Goal: Information Seeking & Learning: Learn about a topic

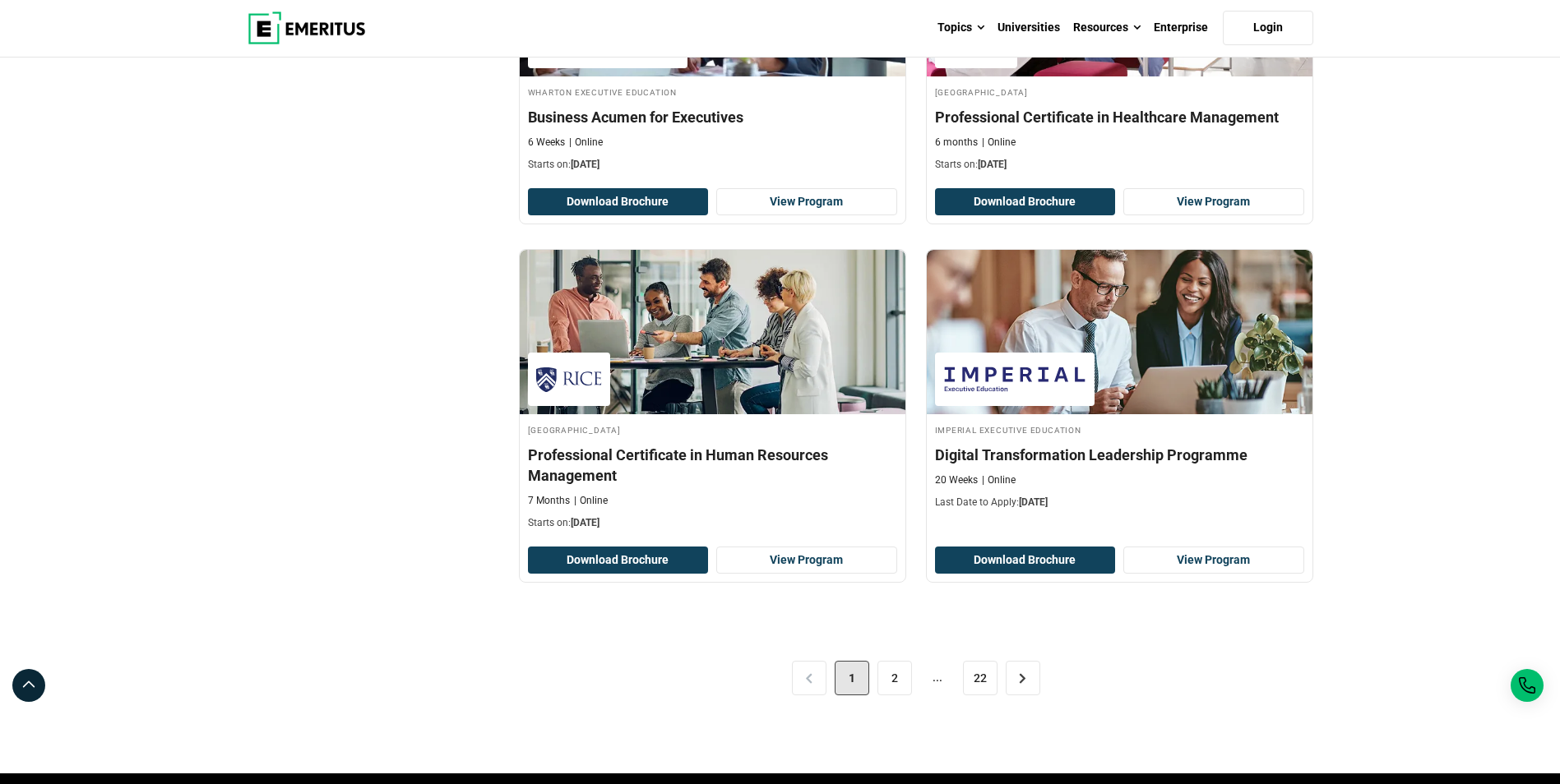
scroll to position [3204, 0]
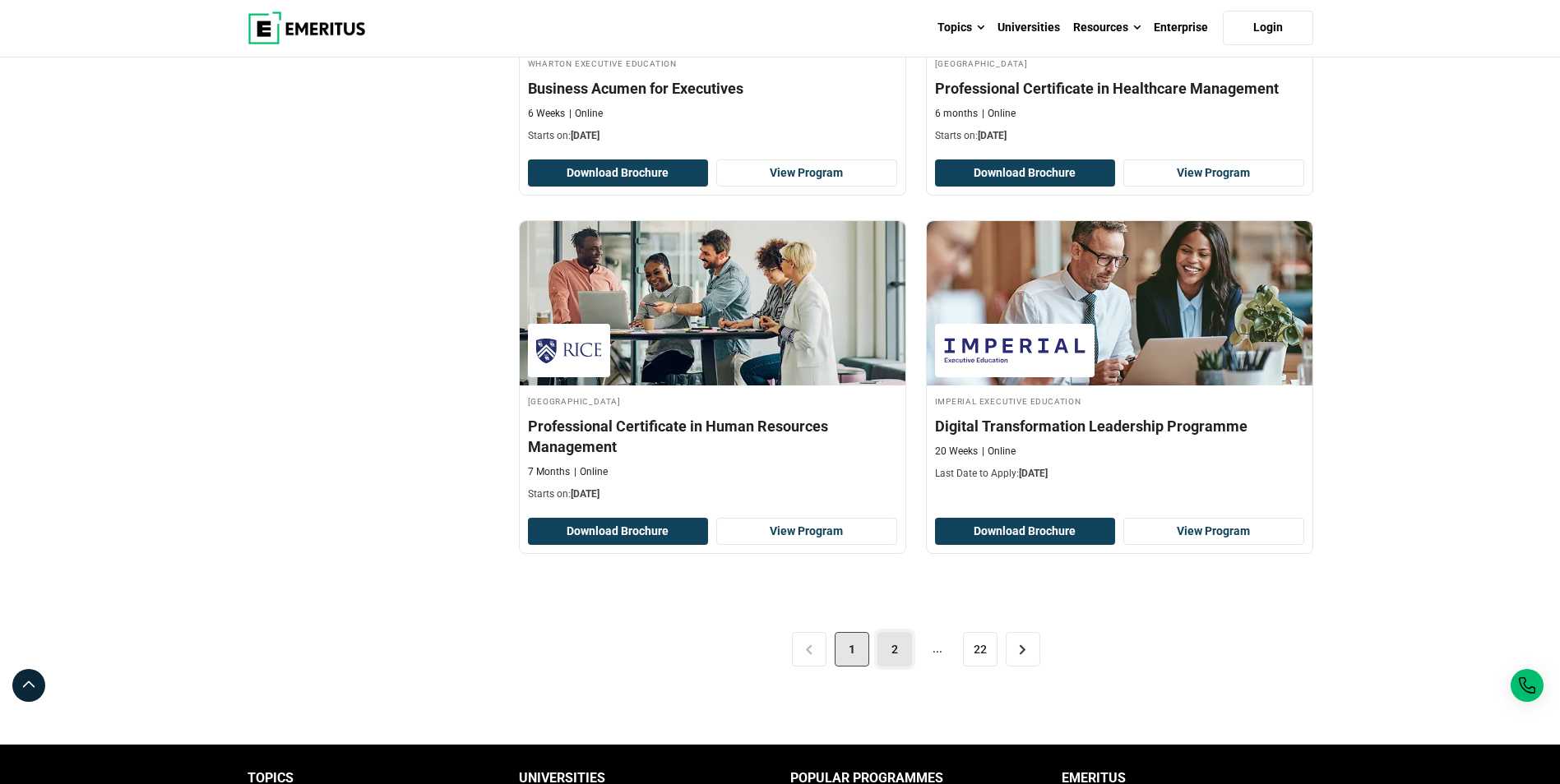
click at [887, 655] on link "2" at bounding box center [894, 649] width 35 height 35
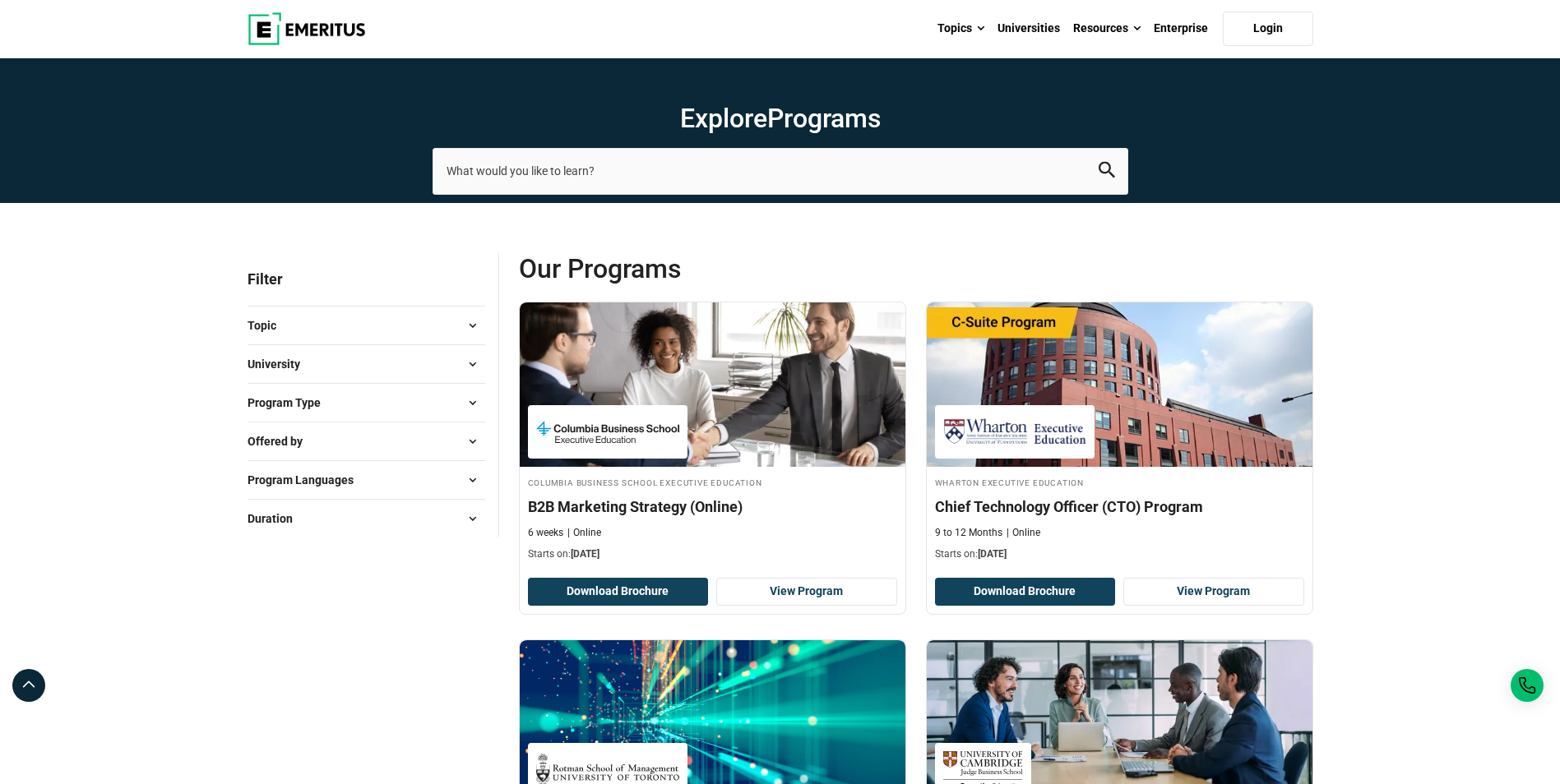
click at [470, 401] on span at bounding box center [473, 403] width 25 height 25
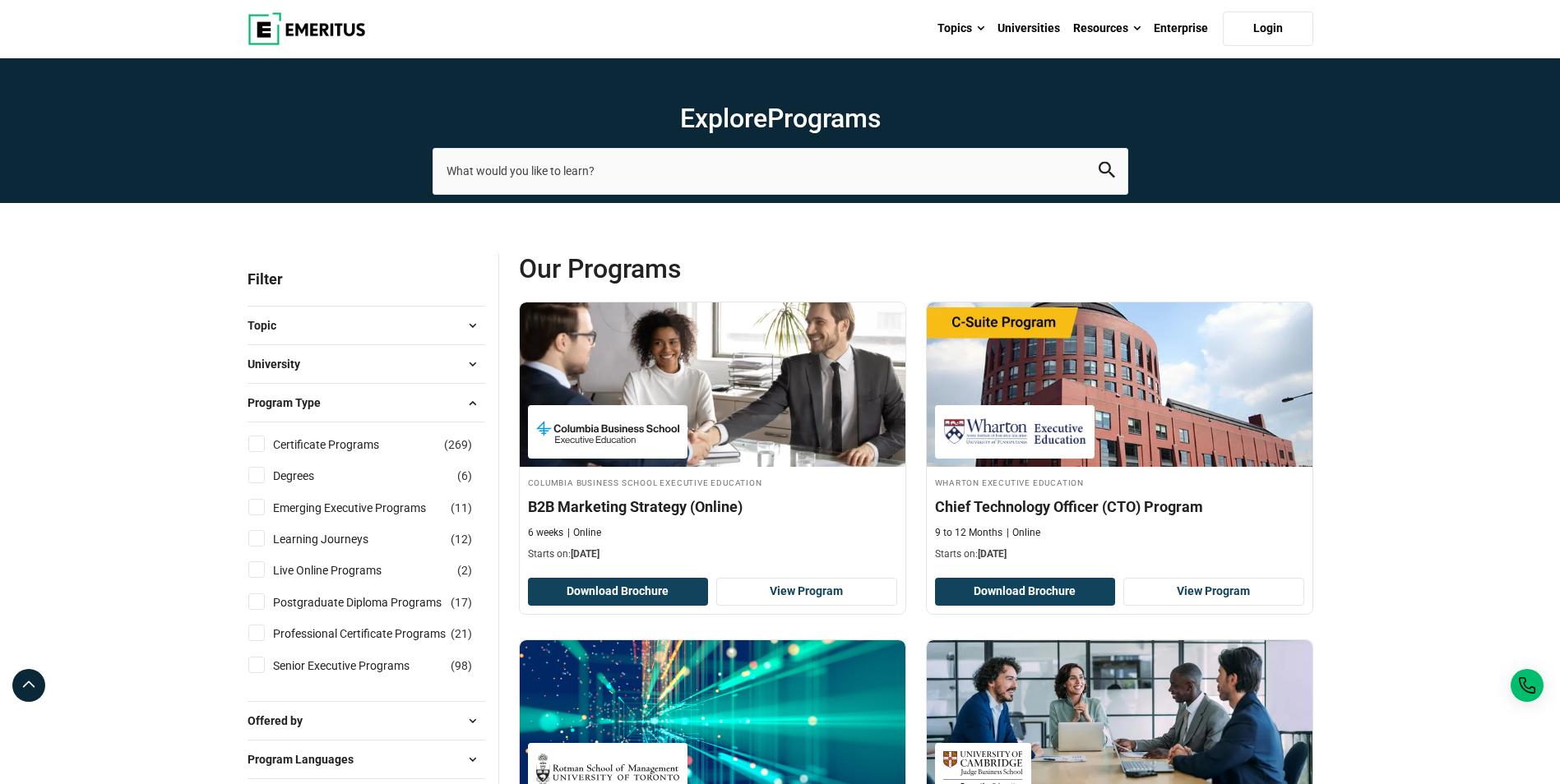
click at [254, 440] on input "Certificate Programs ( 269 )" at bounding box center [256, 444] width 16 height 16
checkbox input "true"
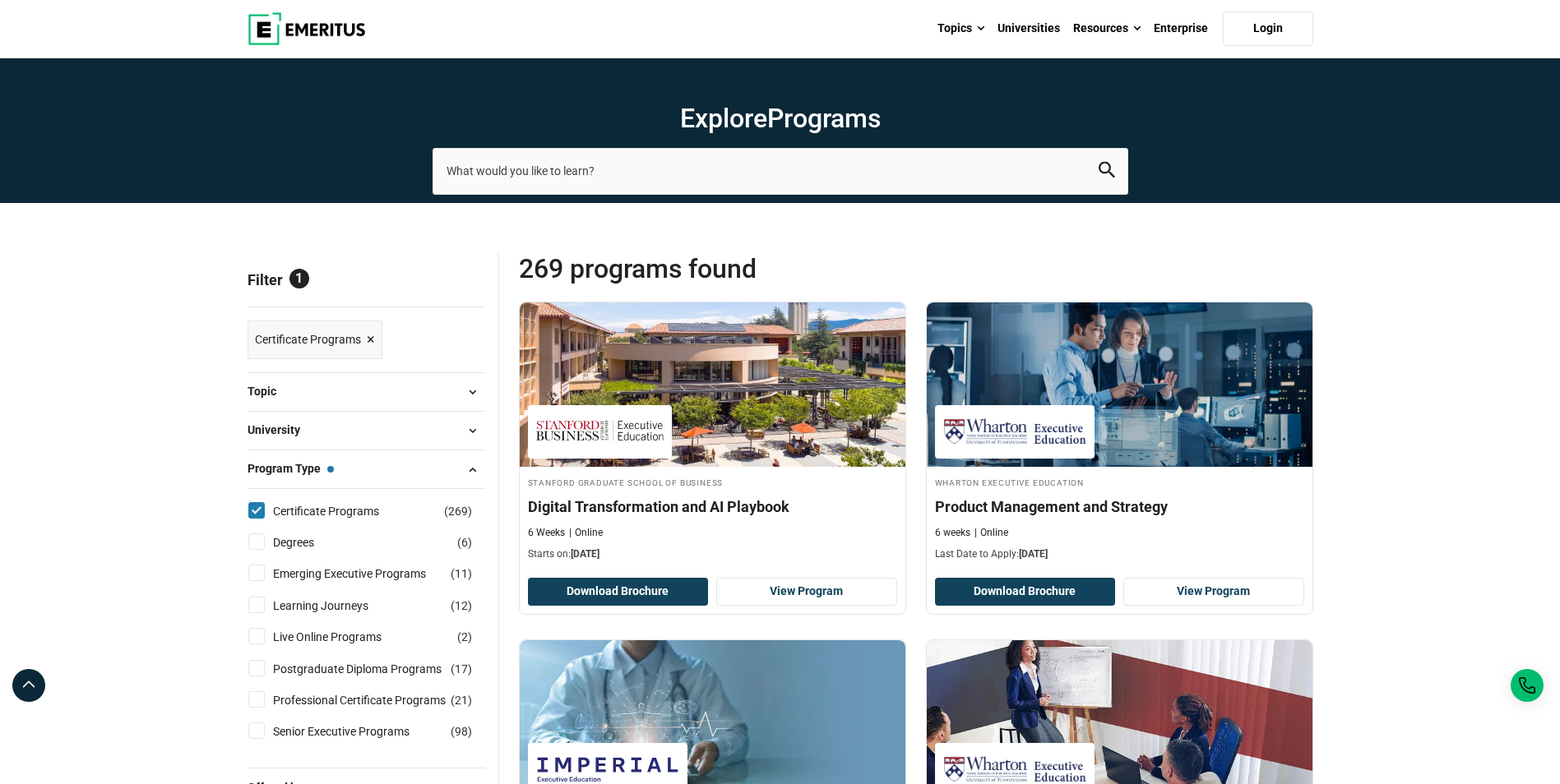
click at [467, 395] on span at bounding box center [473, 392] width 25 height 25
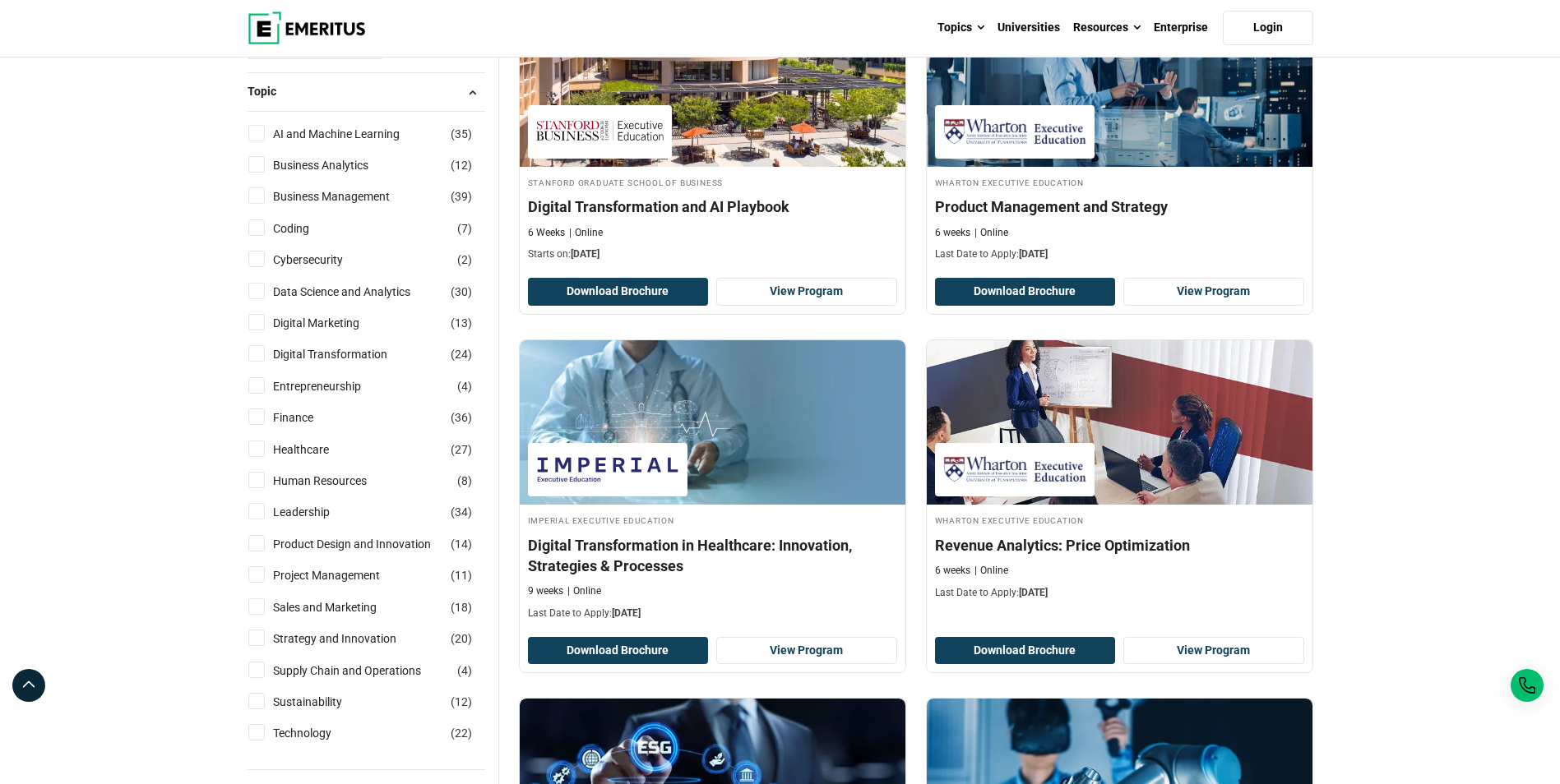
scroll to position [329, 0]
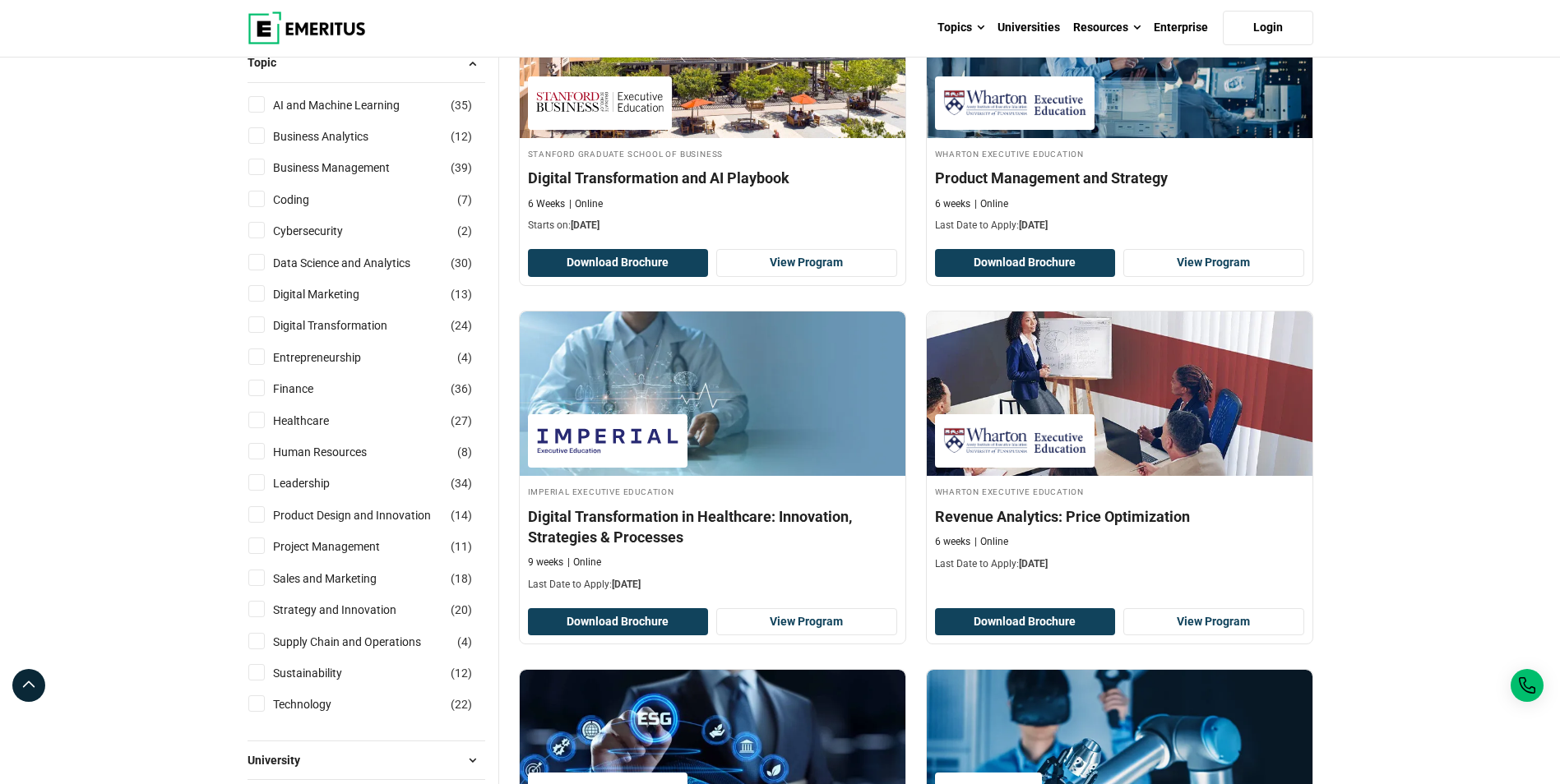
click at [254, 483] on input "Leadership ( 34 )" at bounding box center [256, 482] width 16 height 16
checkbox input "true"
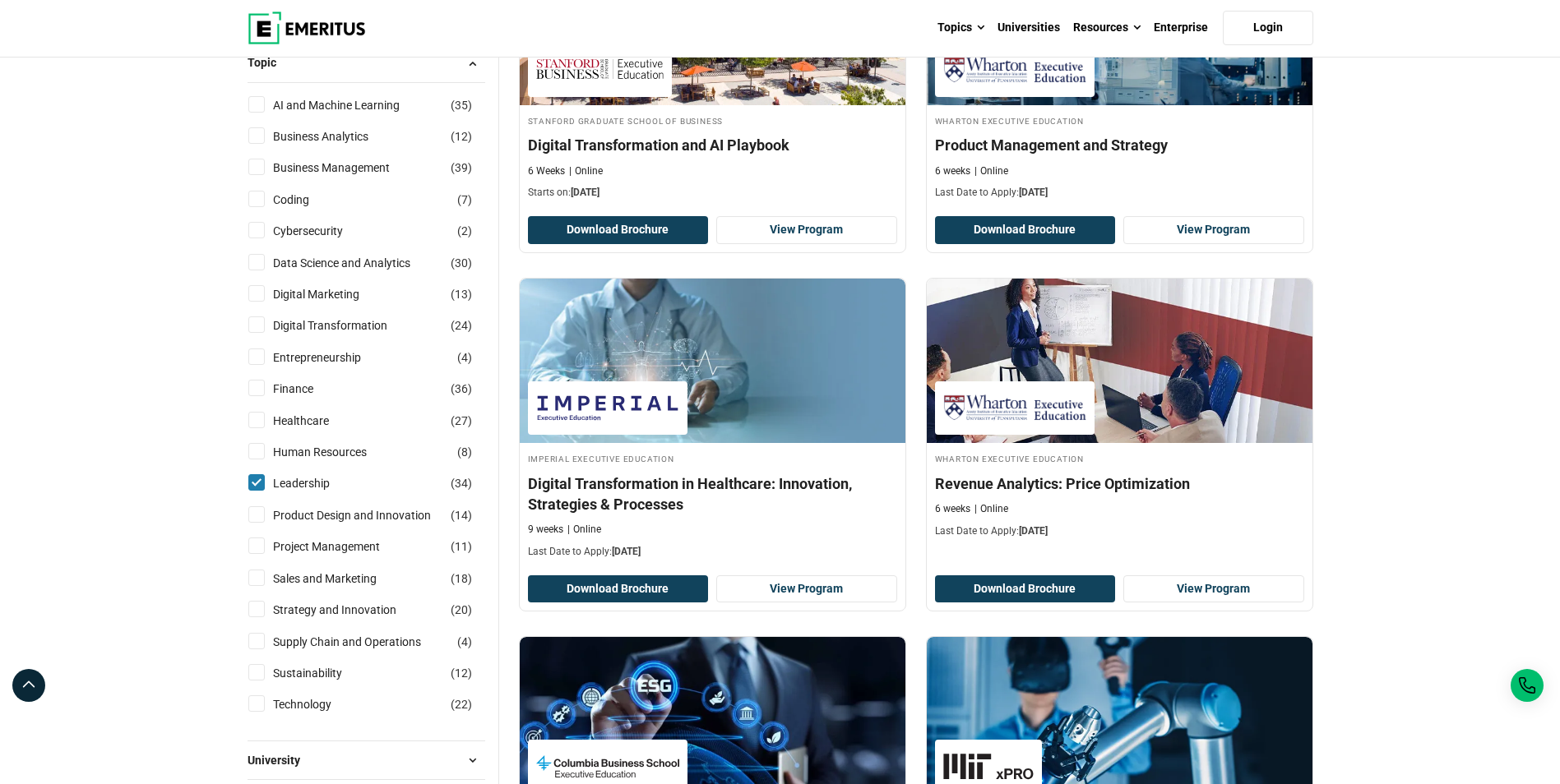
click at [255, 577] on input "Sales and Marketing ( 18 )" at bounding box center [256, 577] width 16 height 16
checkbox input "true"
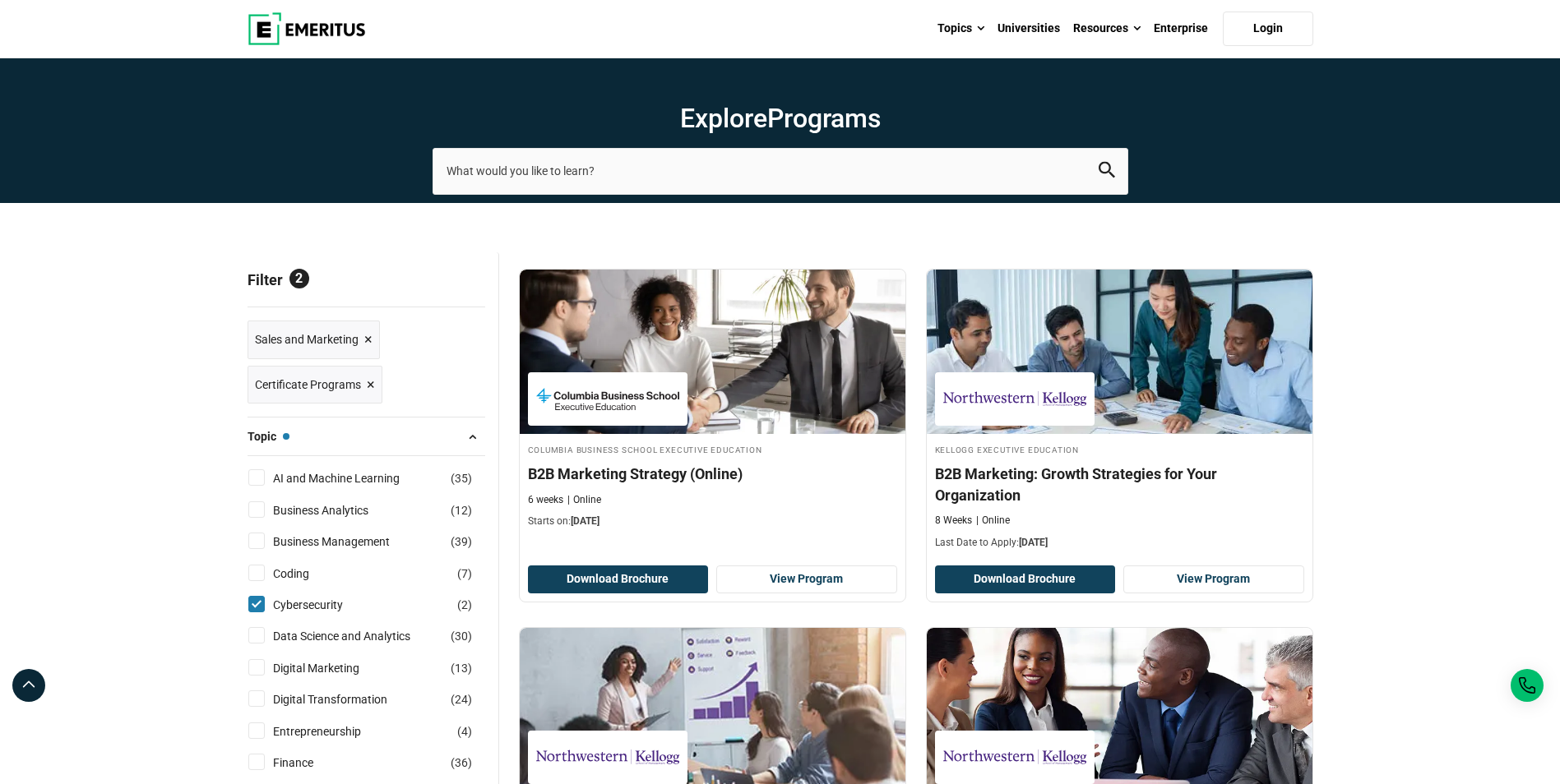
click at [249, 608] on input "Cybersecurity ( 2 )" at bounding box center [256, 604] width 16 height 16
checkbox input "false"
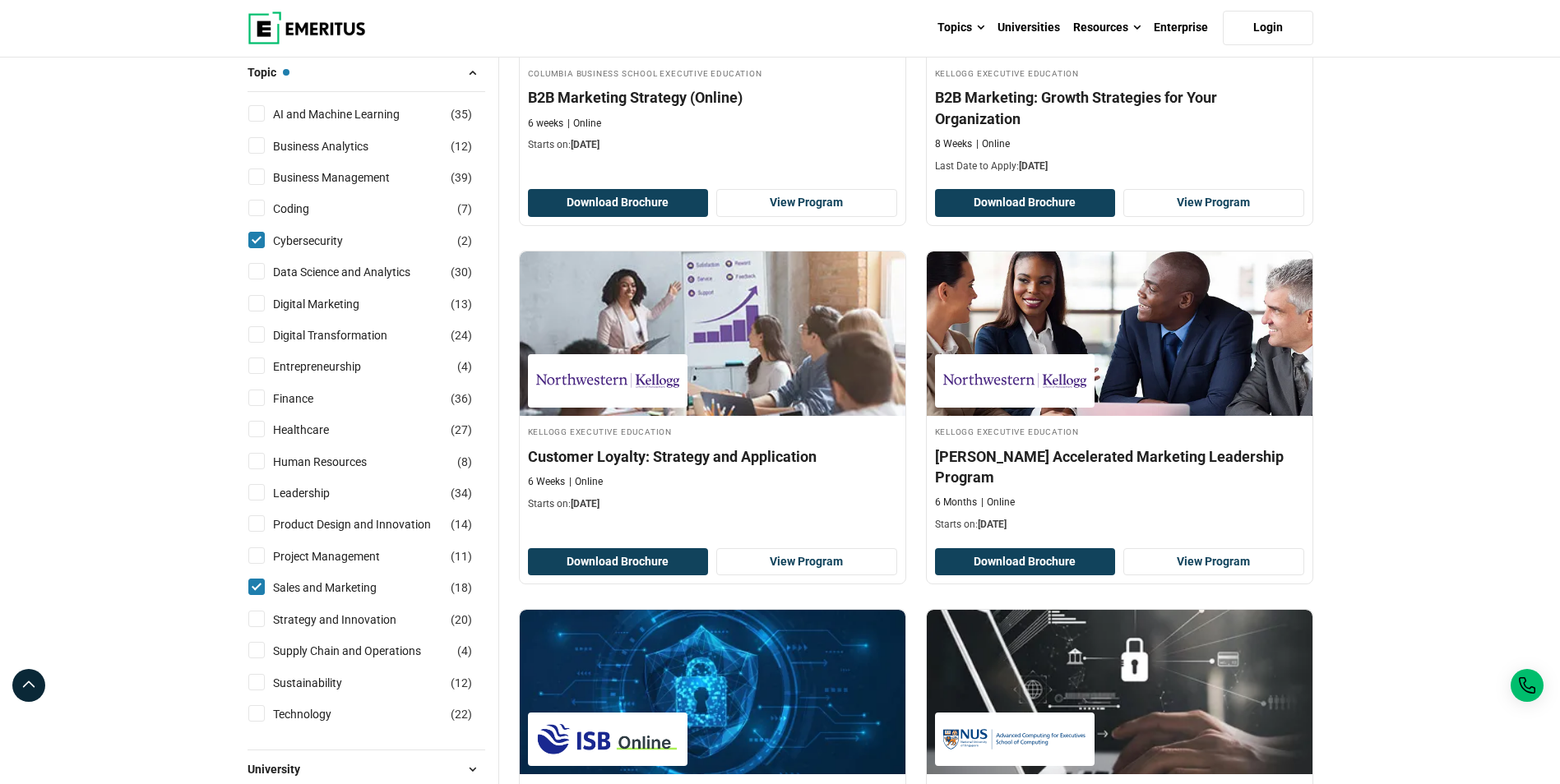
scroll to position [411, 0]
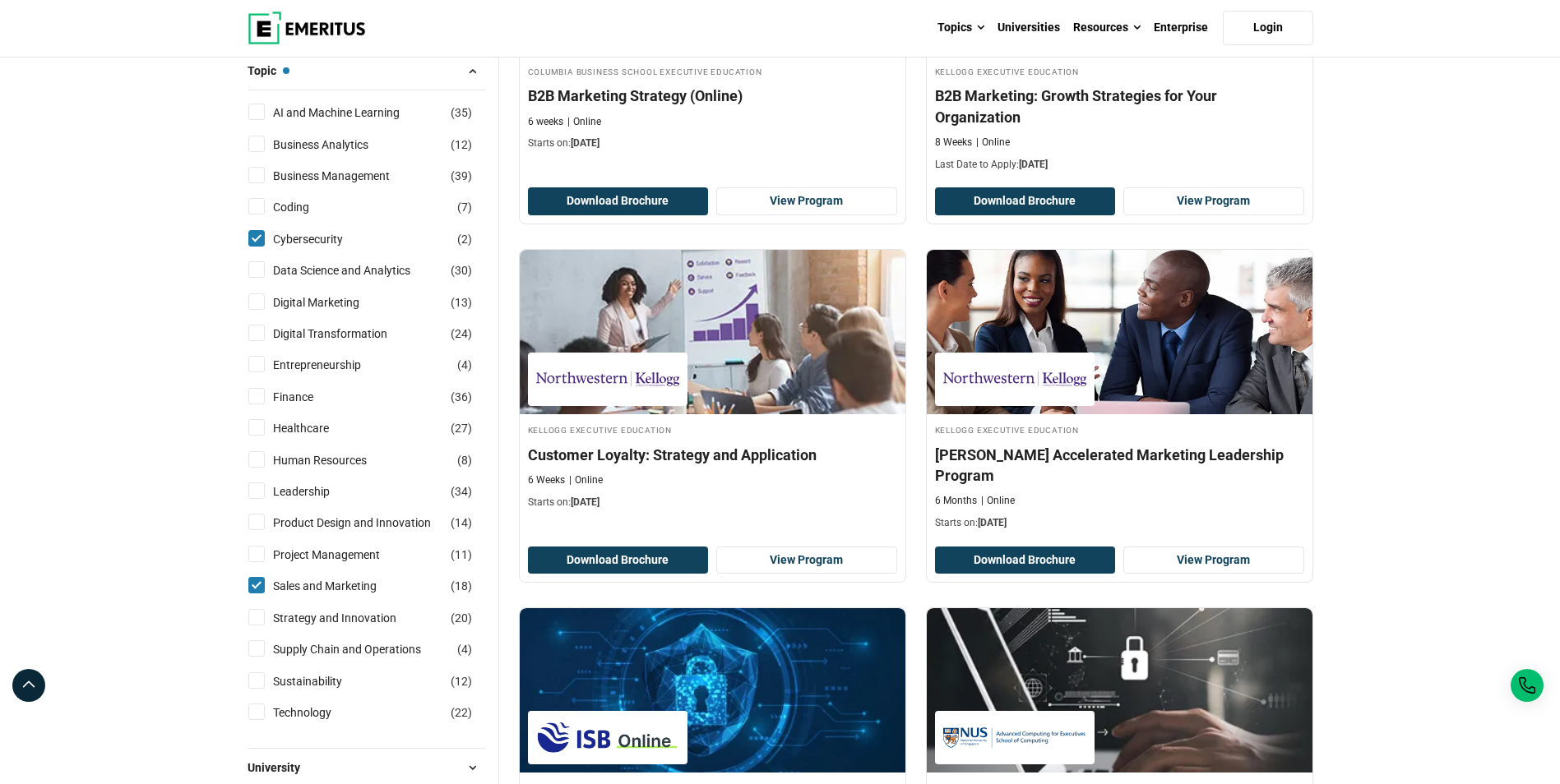
click at [261, 619] on input "Strategy and Innovation ( 20 )" at bounding box center [256, 616] width 16 height 16
checkbox input "true"
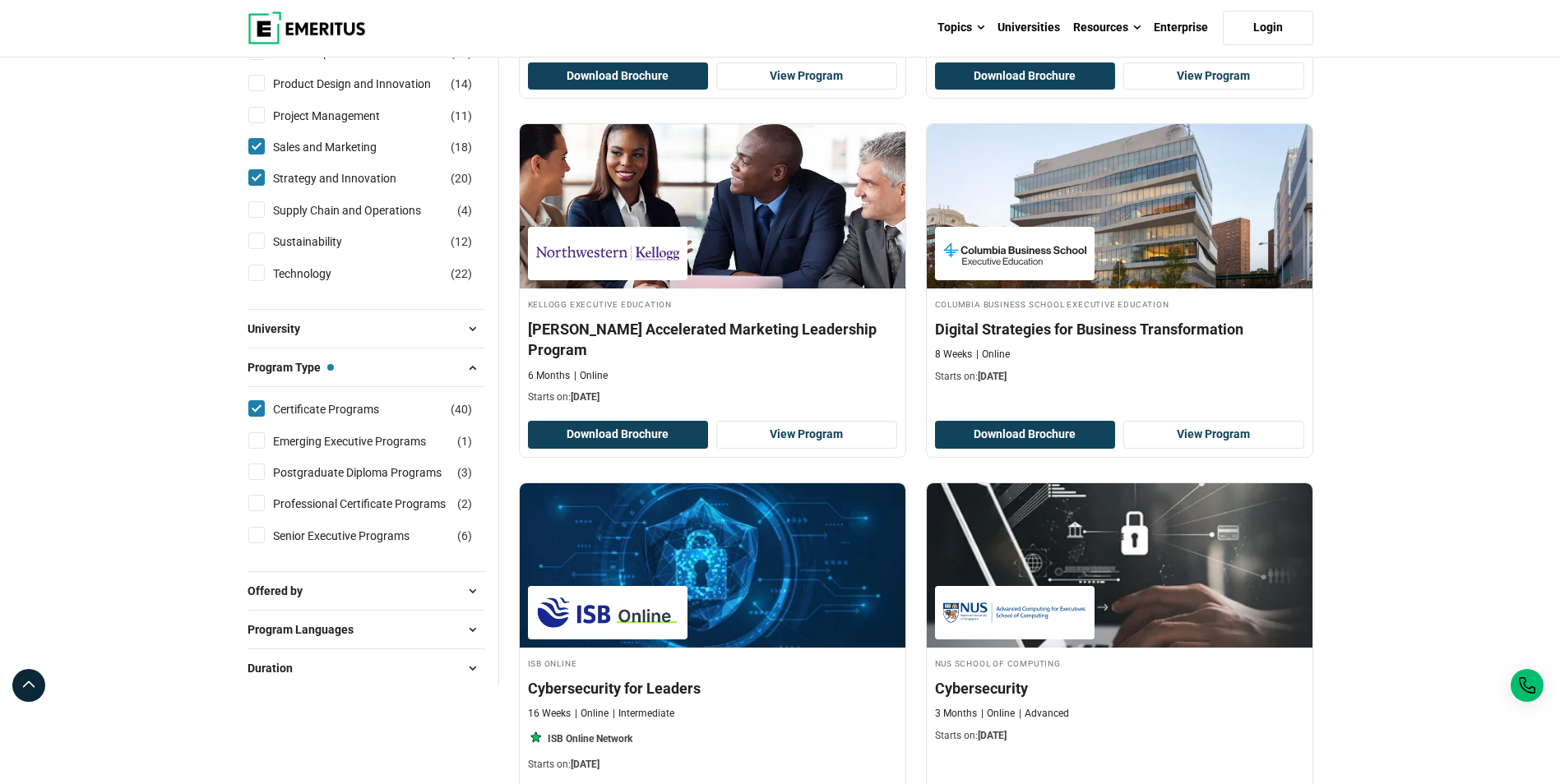
scroll to position [904, 0]
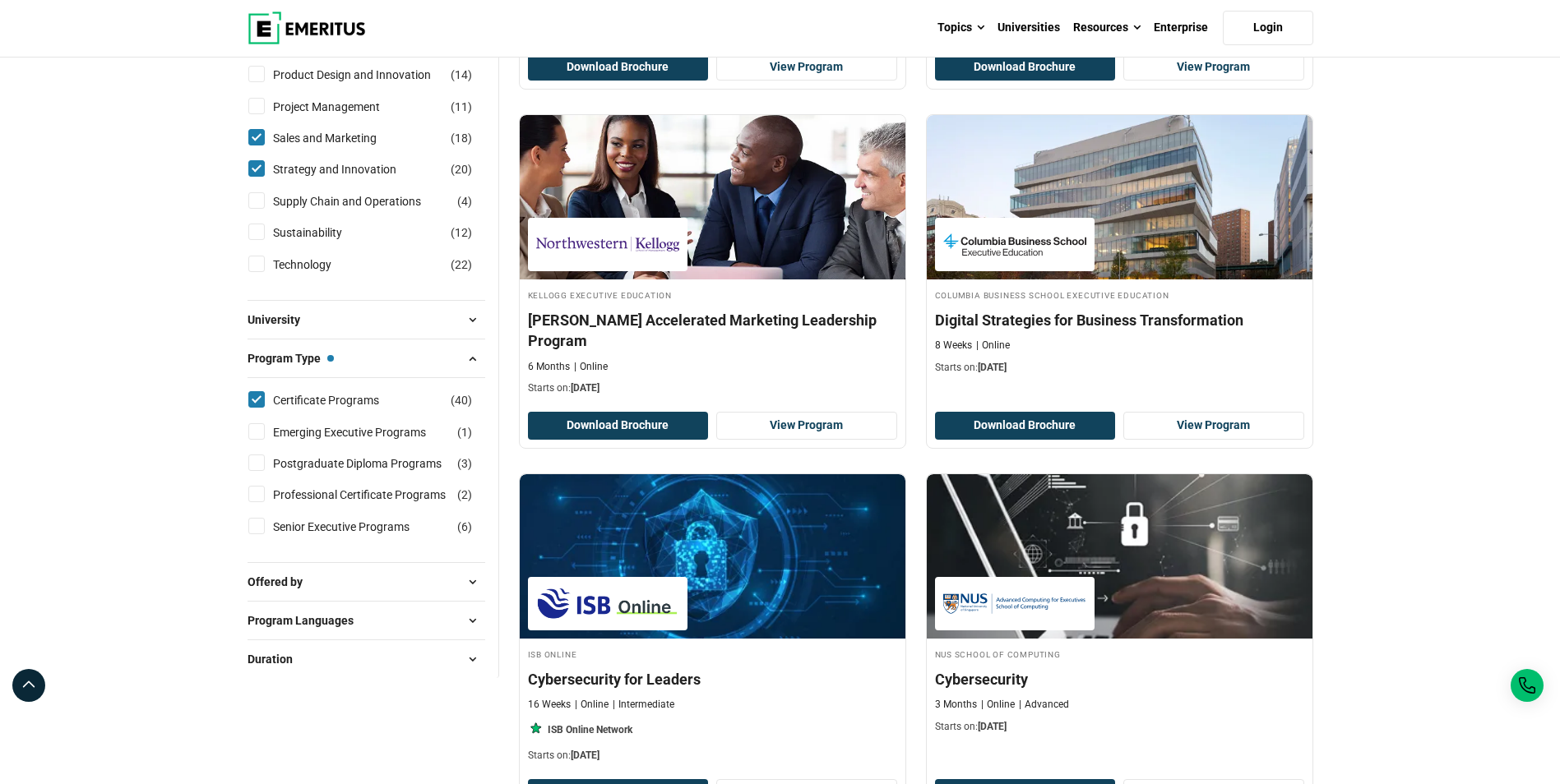
click at [480, 317] on span at bounding box center [473, 320] width 25 height 25
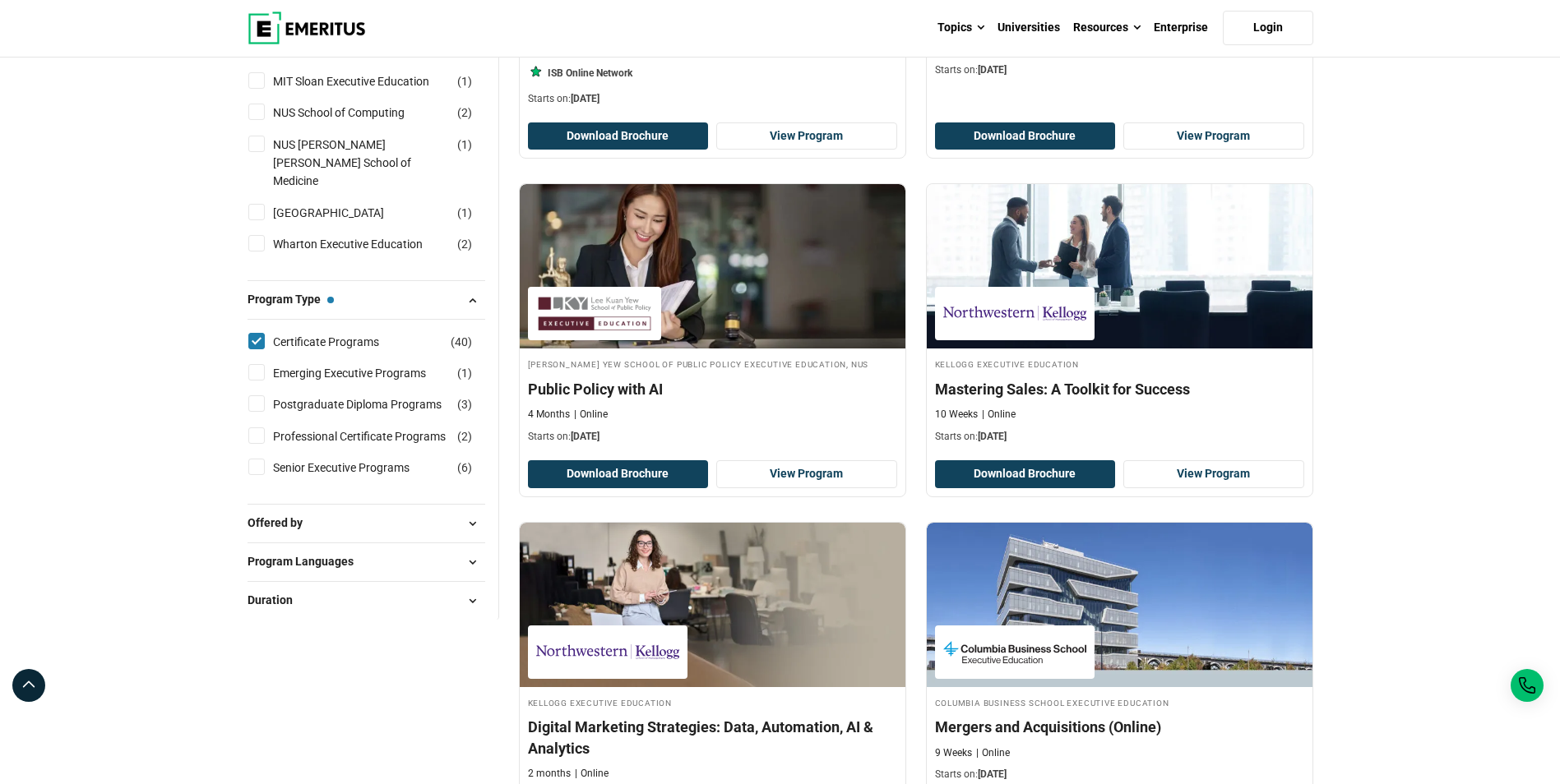
scroll to position [1561, 0]
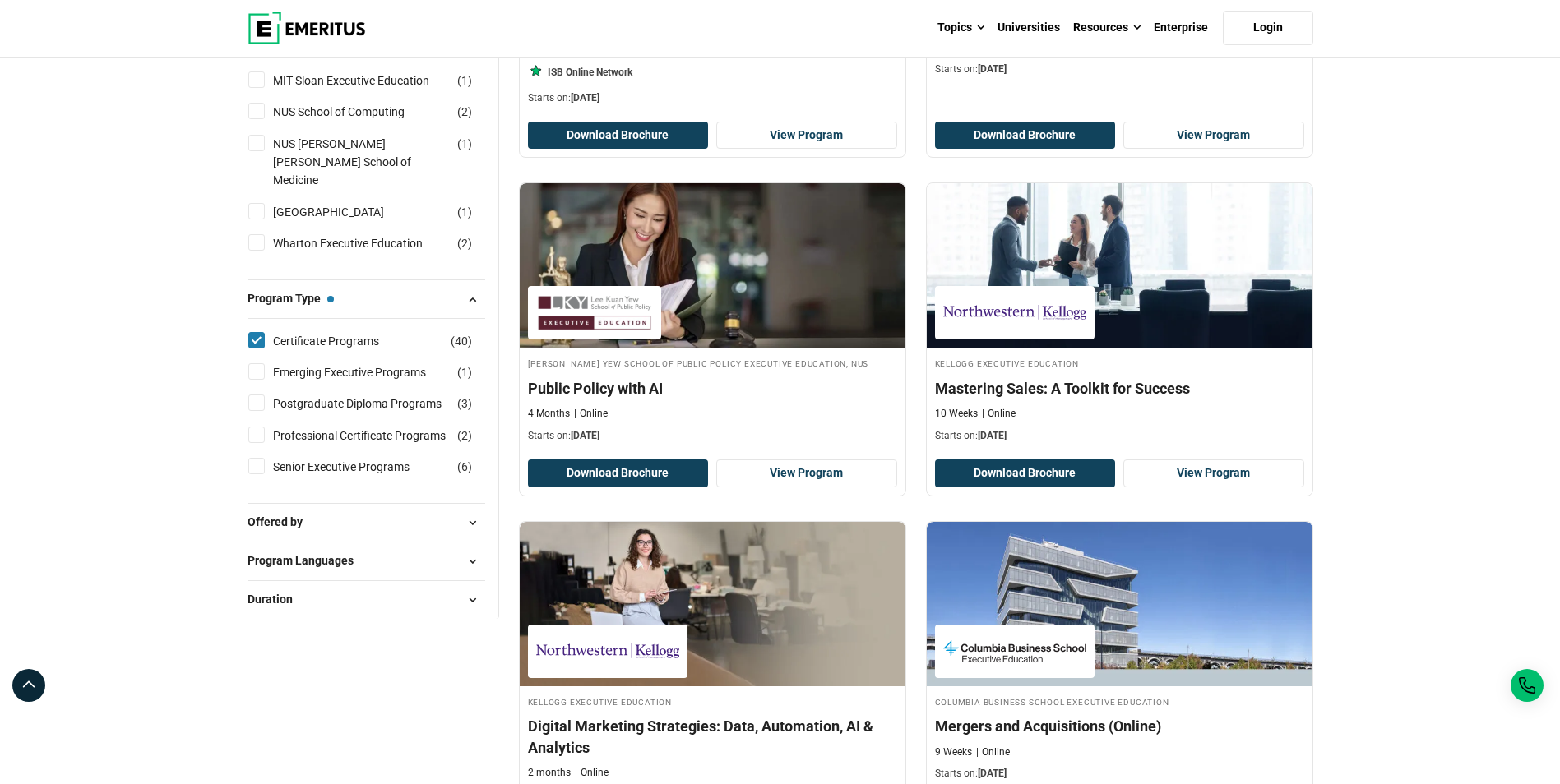
click at [472, 510] on span at bounding box center [473, 522] width 25 height 25
click at [263, 556] on input "Emeritus in Collaboration With Universities ( 1 )" at bounding box center [256, 564] width 16 height 16
checkbox input "true"
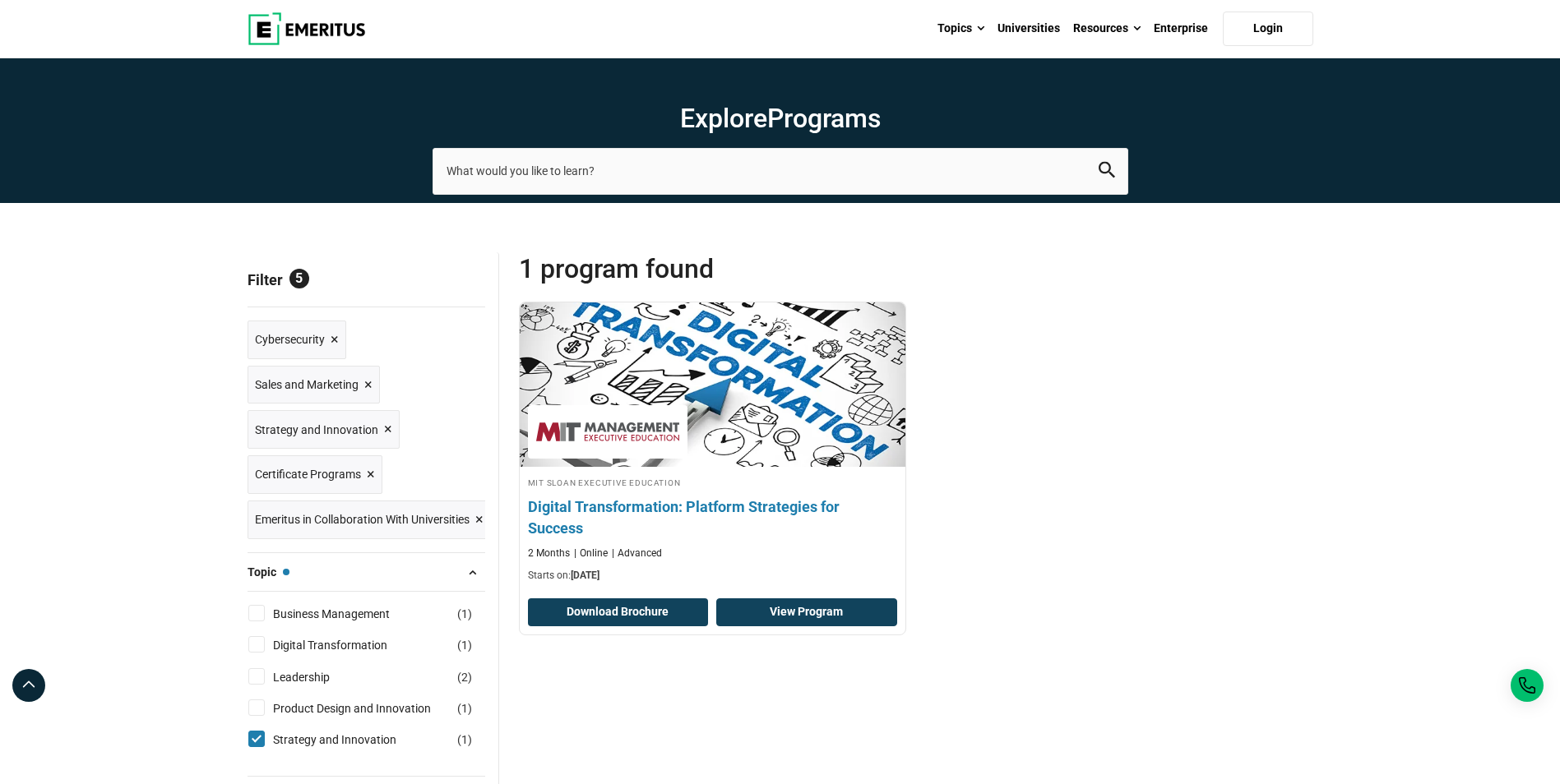
click at [789, 604] on link "View Program" at bounding box center [807, 612] width 181 height 28
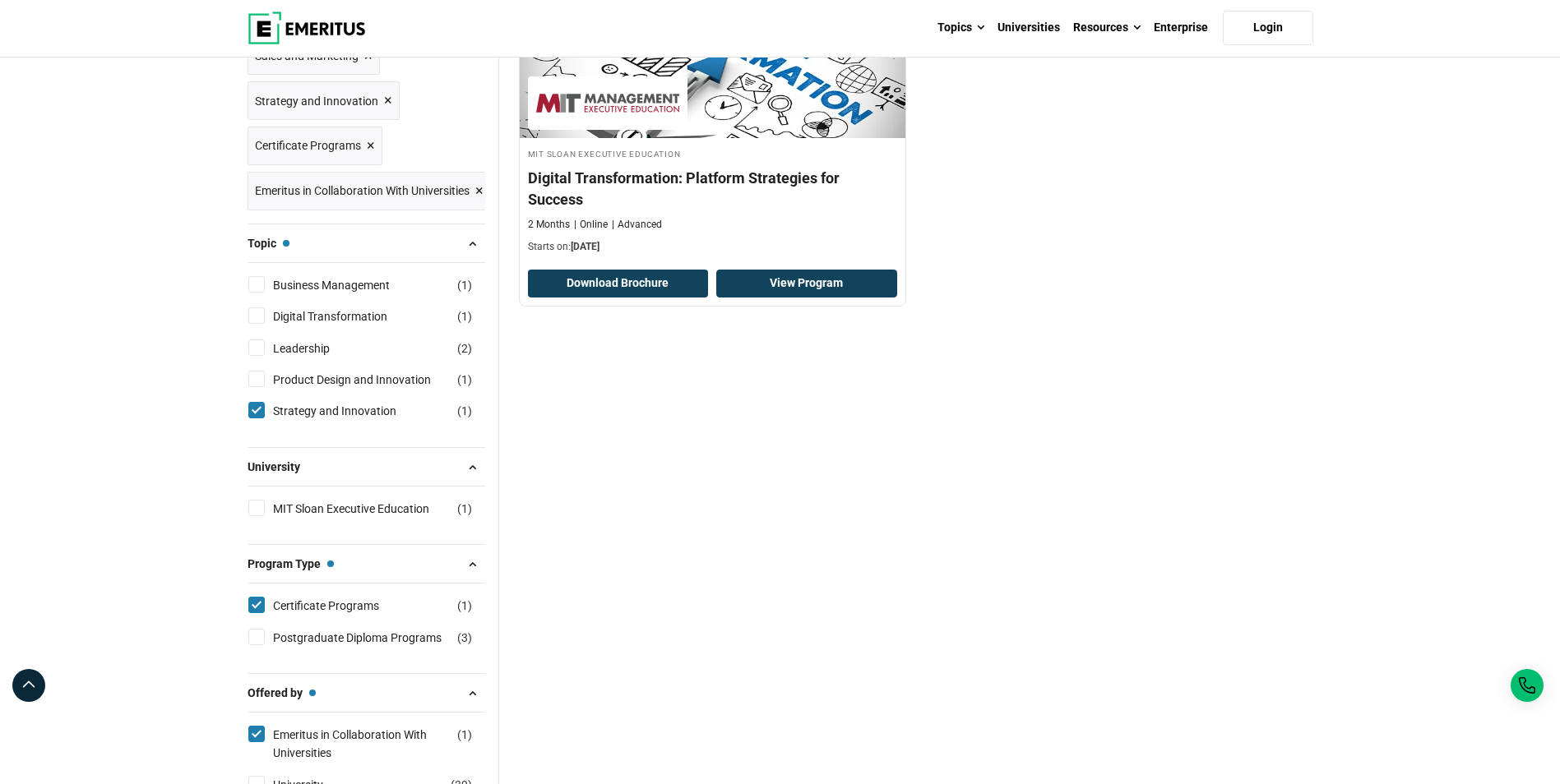
scroll to position [822, 0]
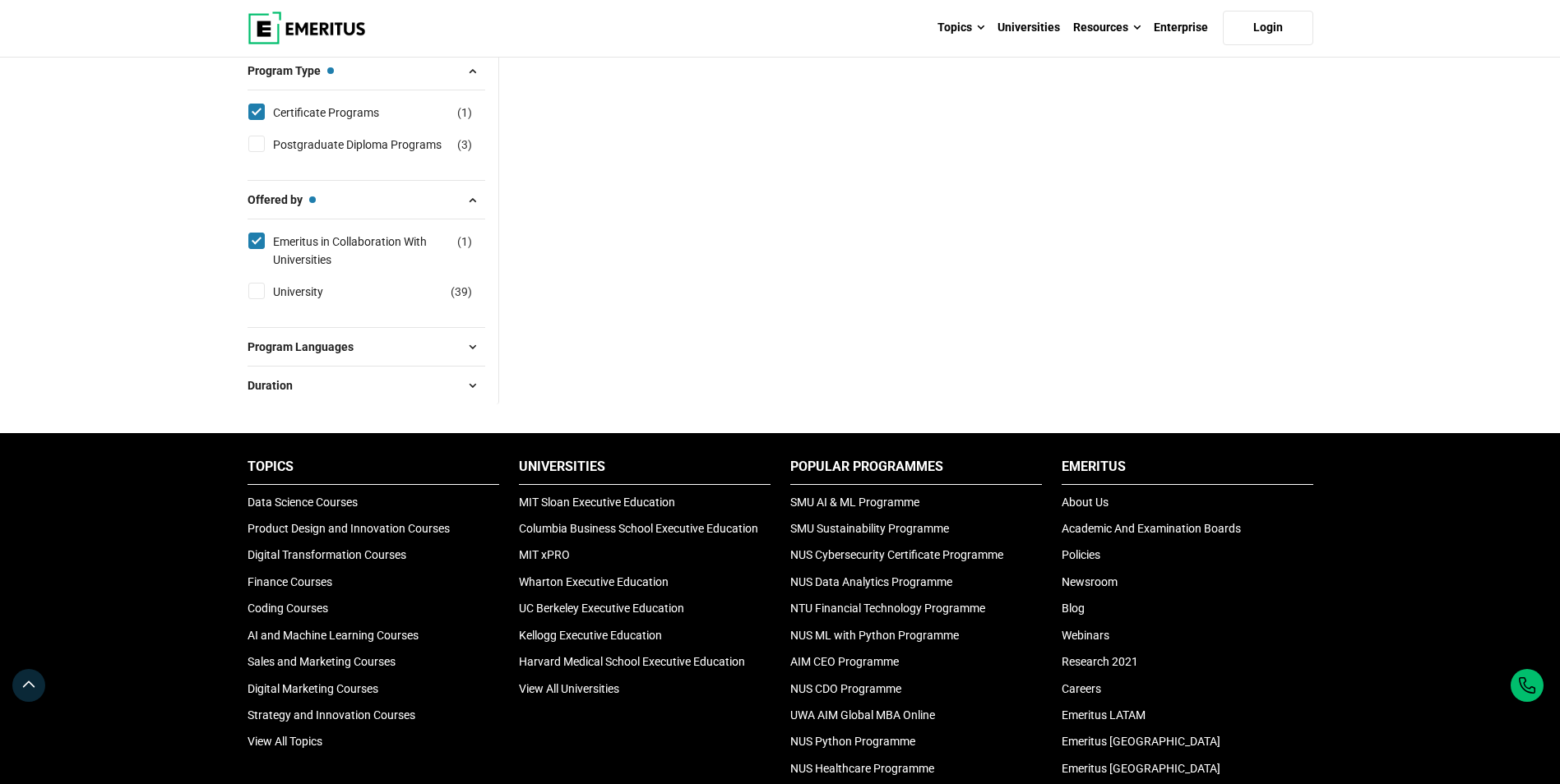
click at [255, 285] on input "University ( 39 )" at bounding box center [256, 290] width 16 height 16
checkbox input "true"
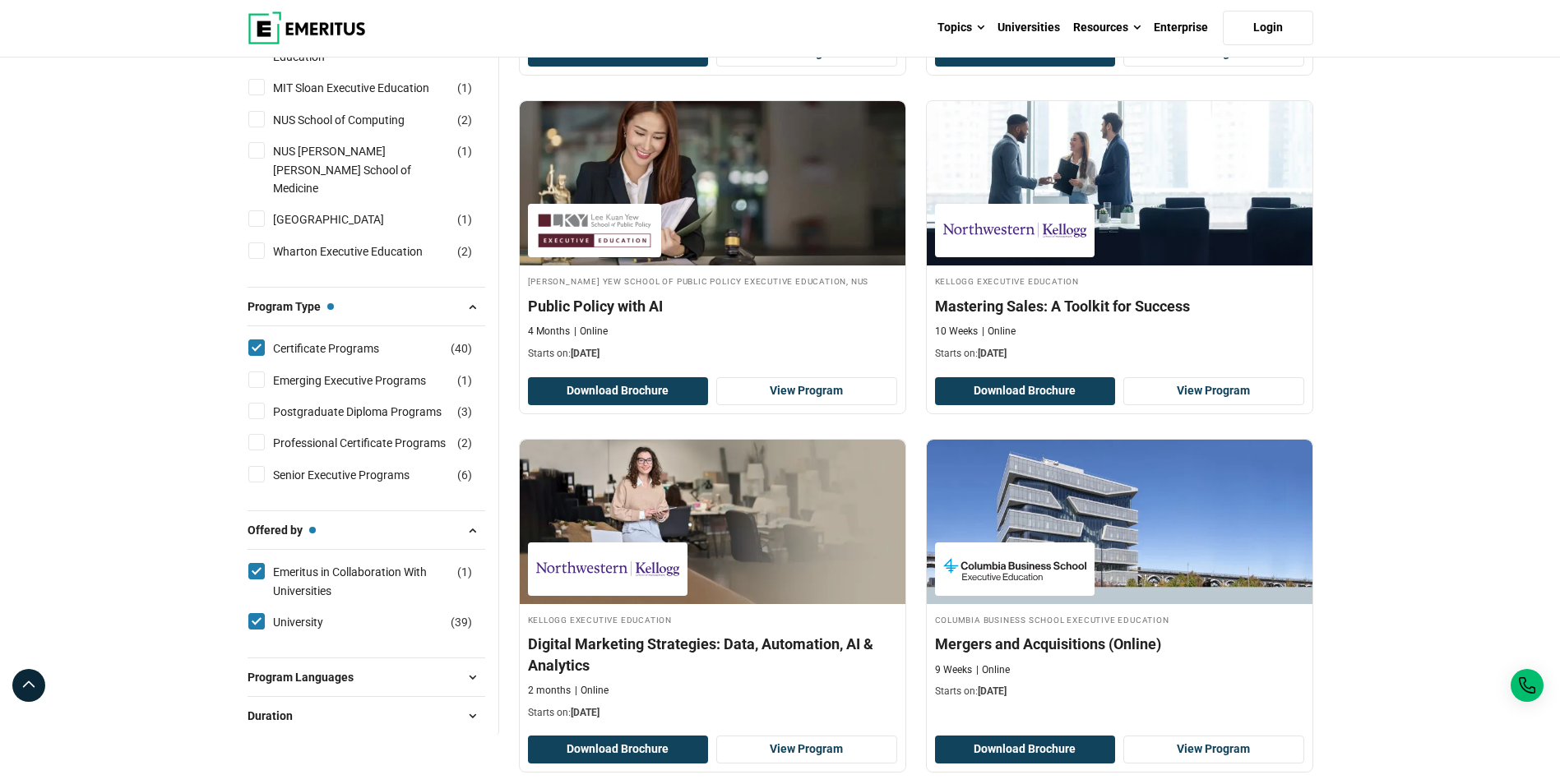
scroll to position [2136, 0]
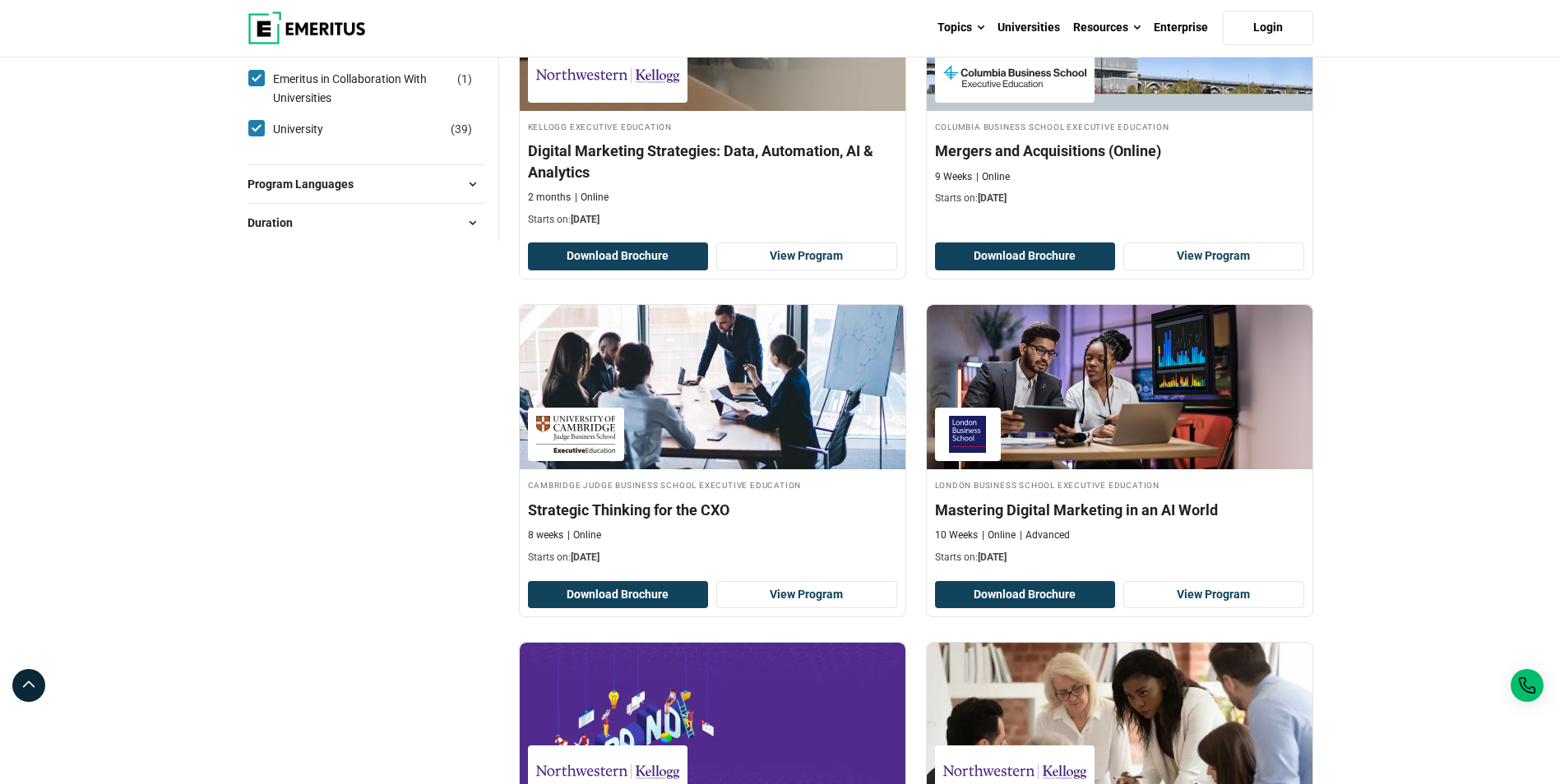
click at [471, 172] on span at bounding box center [473, 185] width 25 height 25
click at [263, 217] on input "English ( 30 )" at bounding box center [256, 225] width 16 height 16
checkbox input "true"
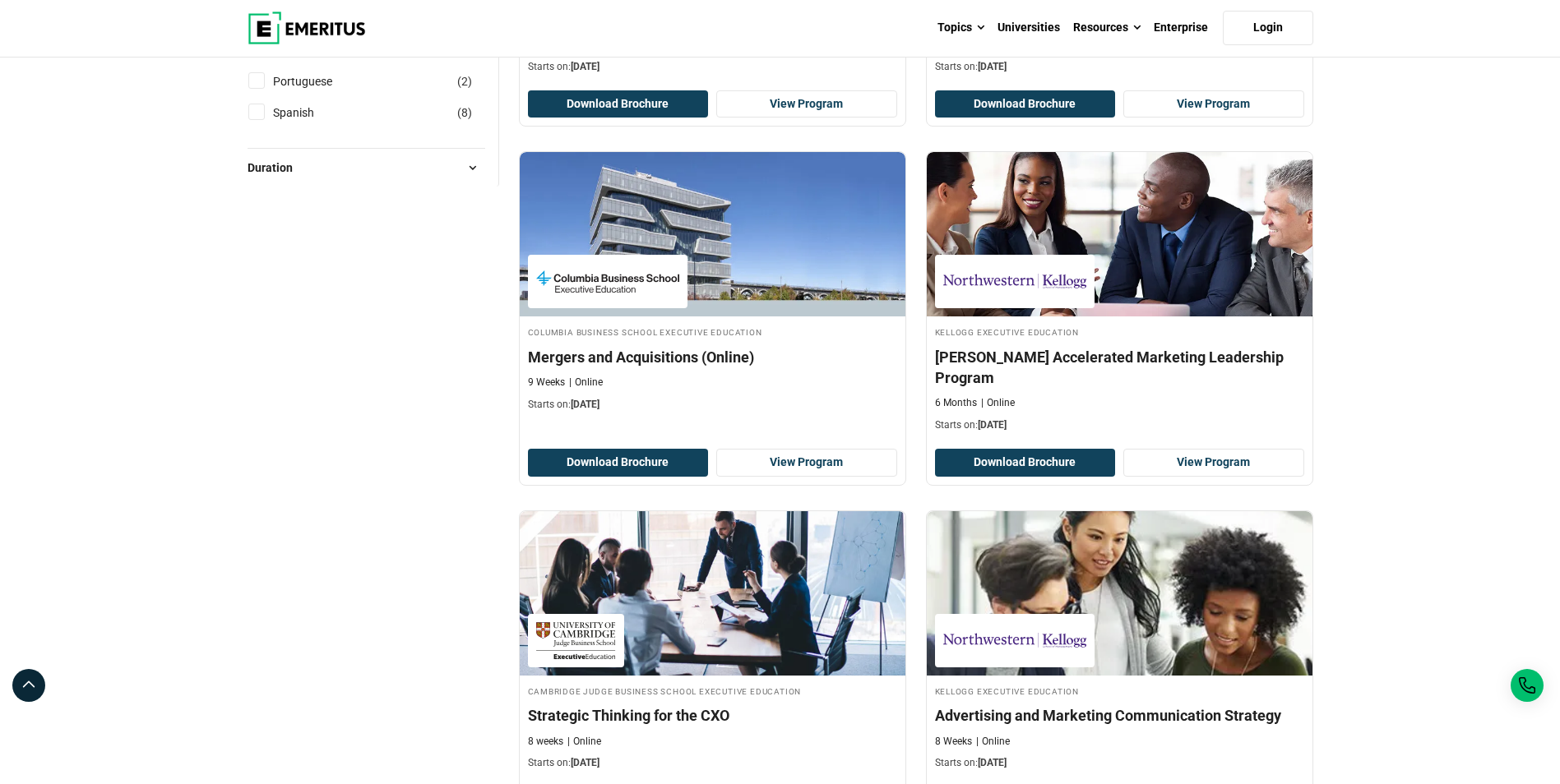
scroll to position [2136, 0]
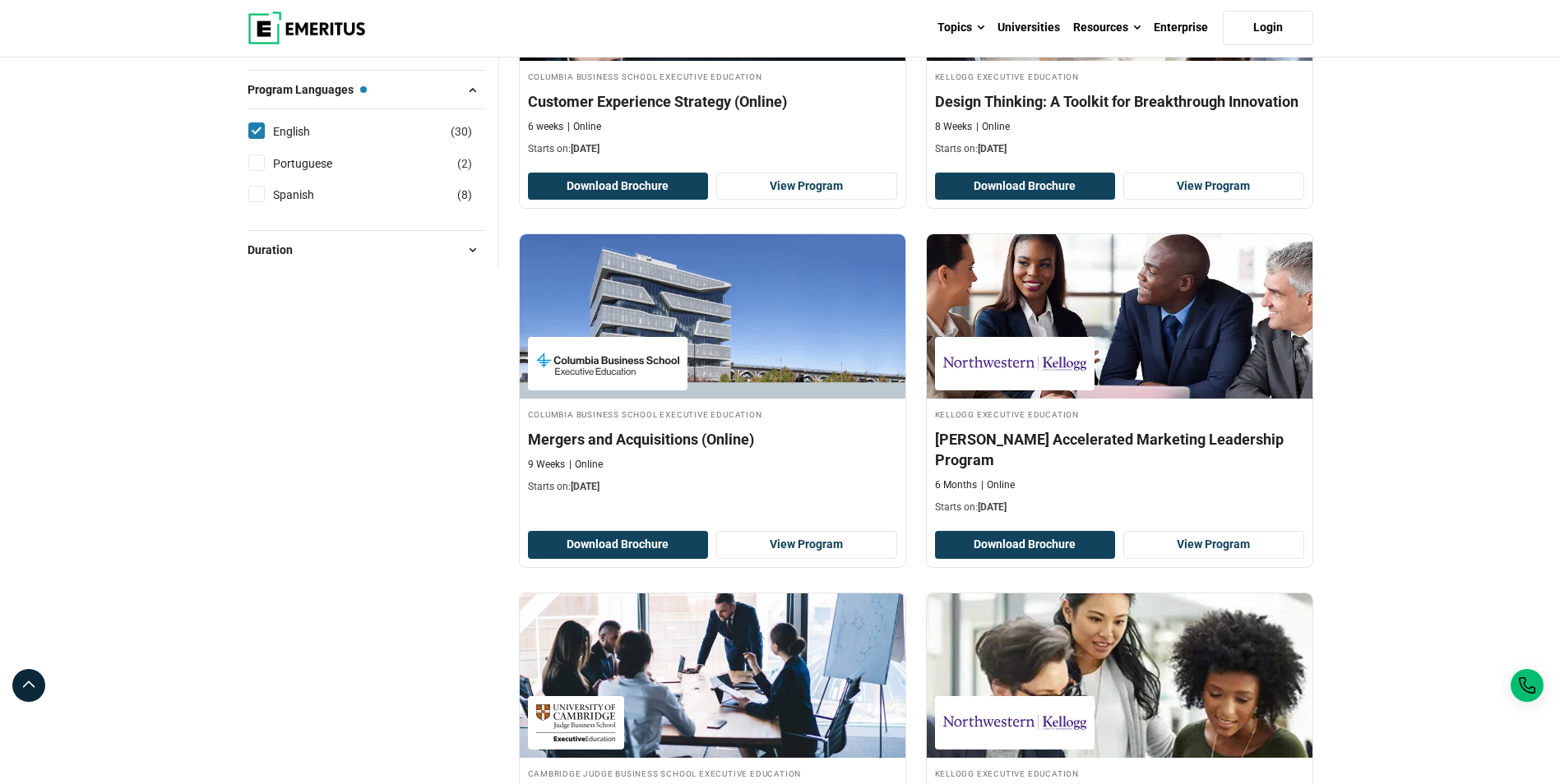
click at [450, 237] on button "Duration" at bounding box center [366, 250] width 238 height 25
click at [257, 346] on input "2 months ( 5 )" at bounding box center [256, 354] width 16 height 16
checkbox input "true"
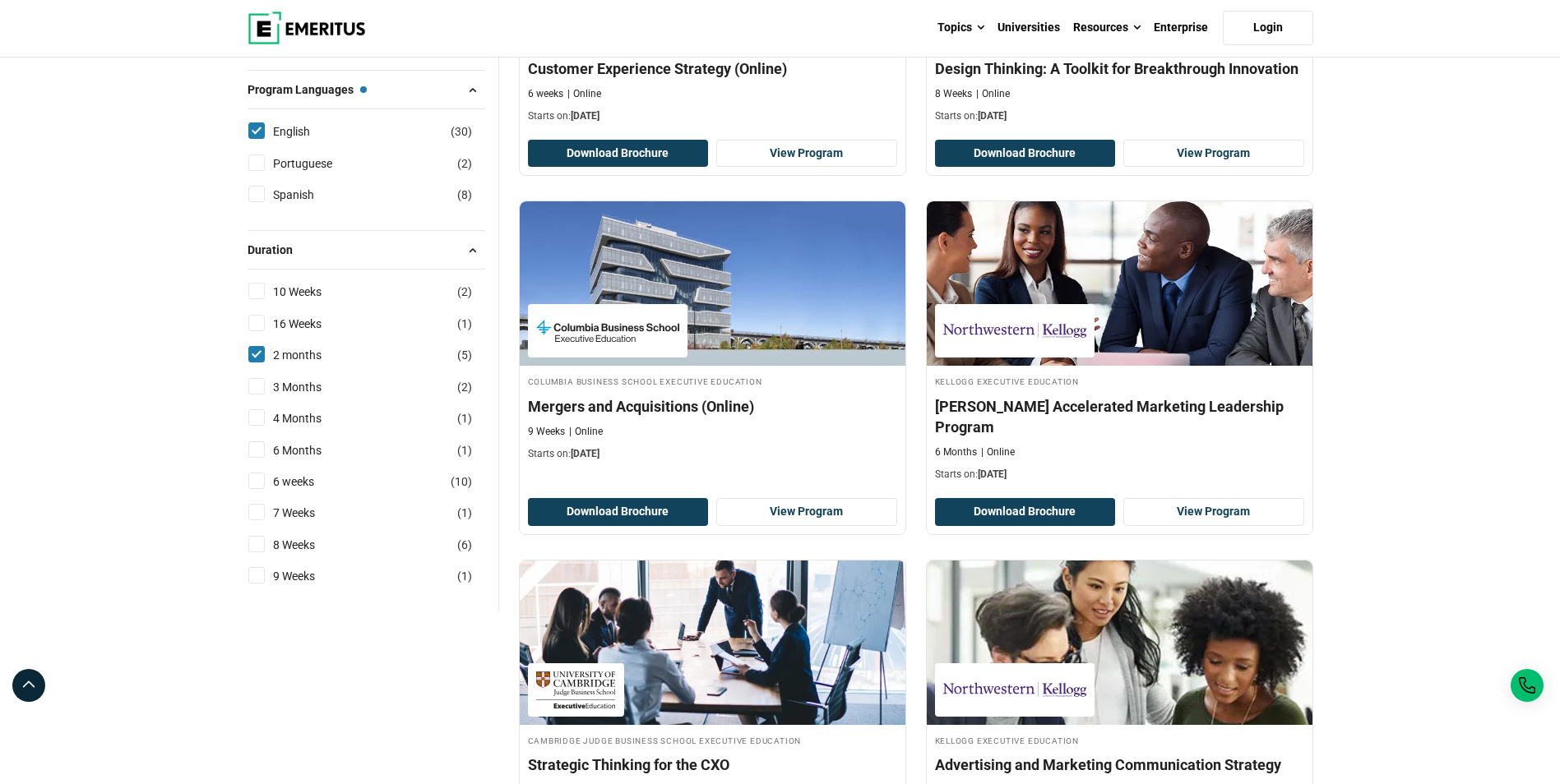
click at [258, 314] on input "16 Weeks ( 1 )" at bounding box center [256, 323] width 16 height 16
checkbox input "true"
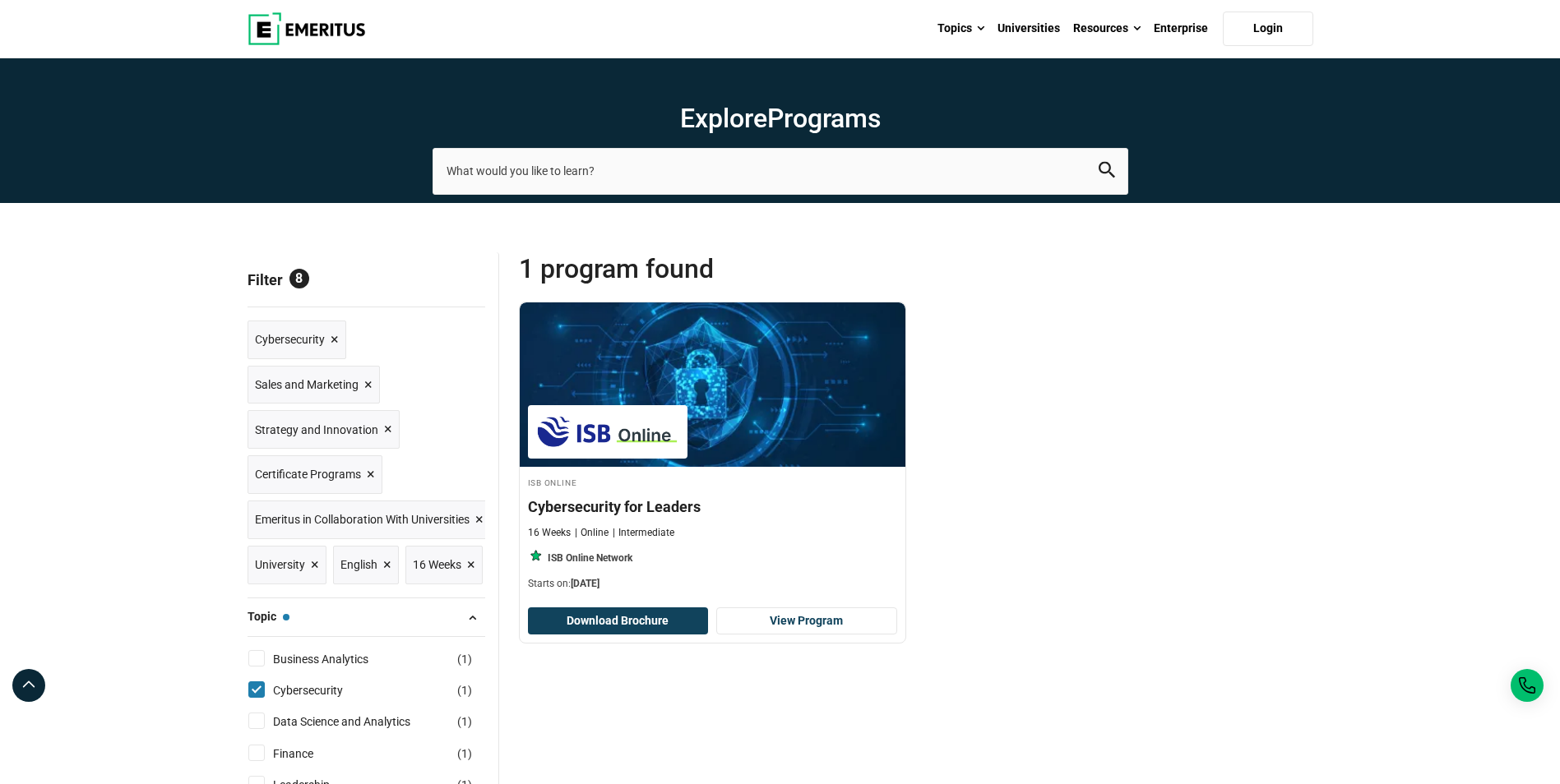
click at [259, 690] on input "Cybersecurity ( 1 )" at bounding box center [256, 689] width 16 height 16
checkbox input "false"
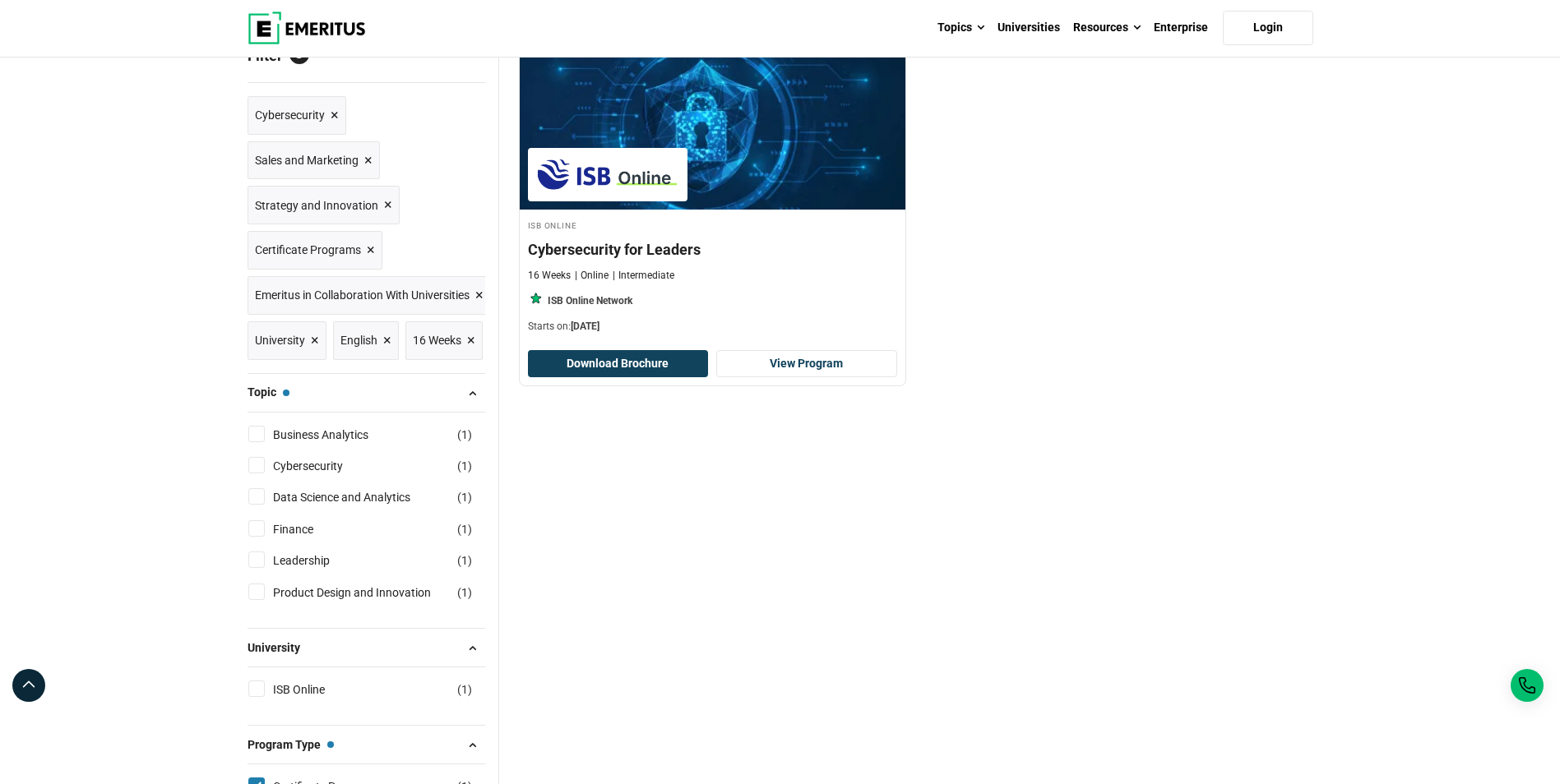
scroll to position [246, 0]
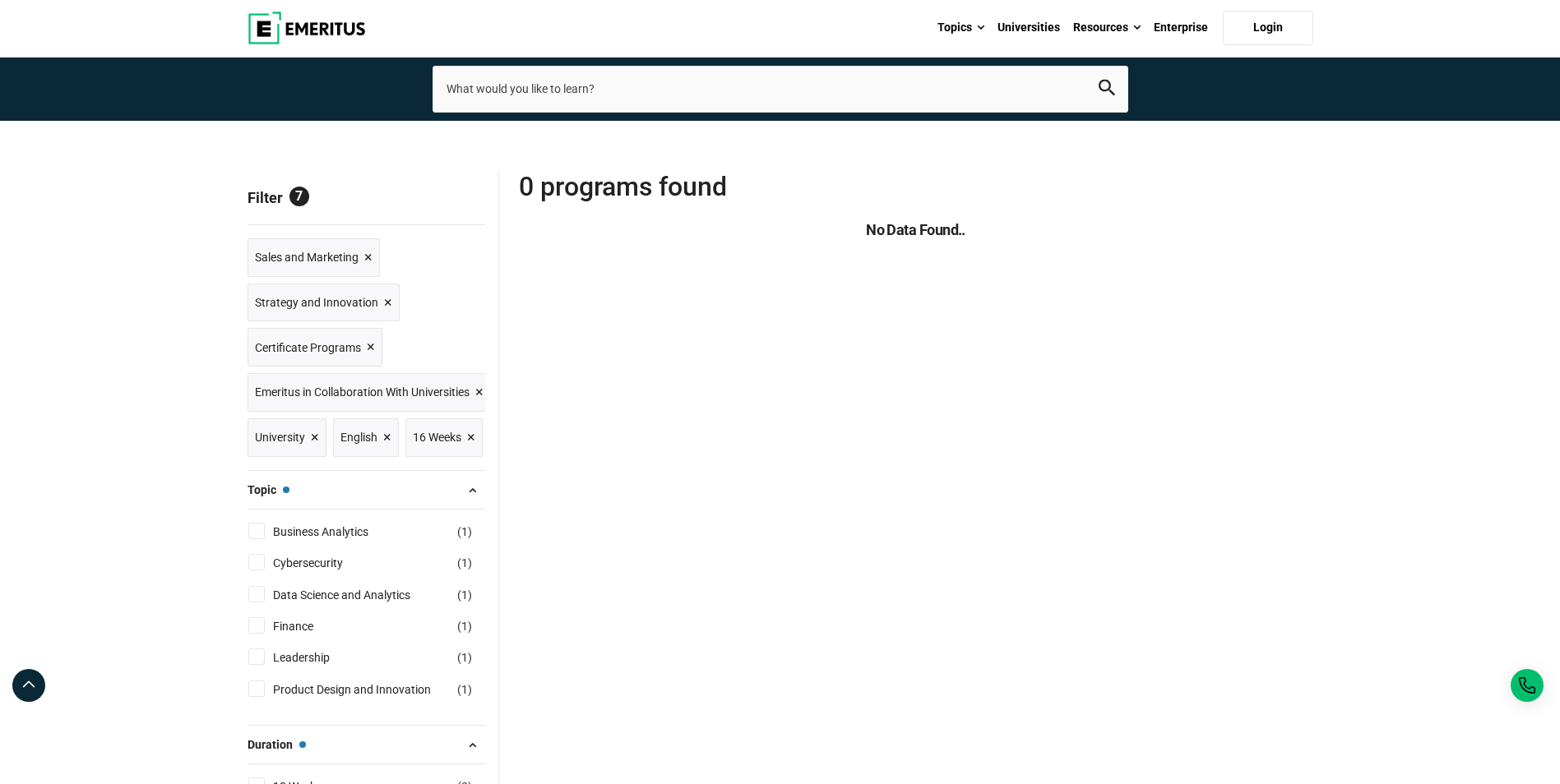
scroll to position [411, 0]
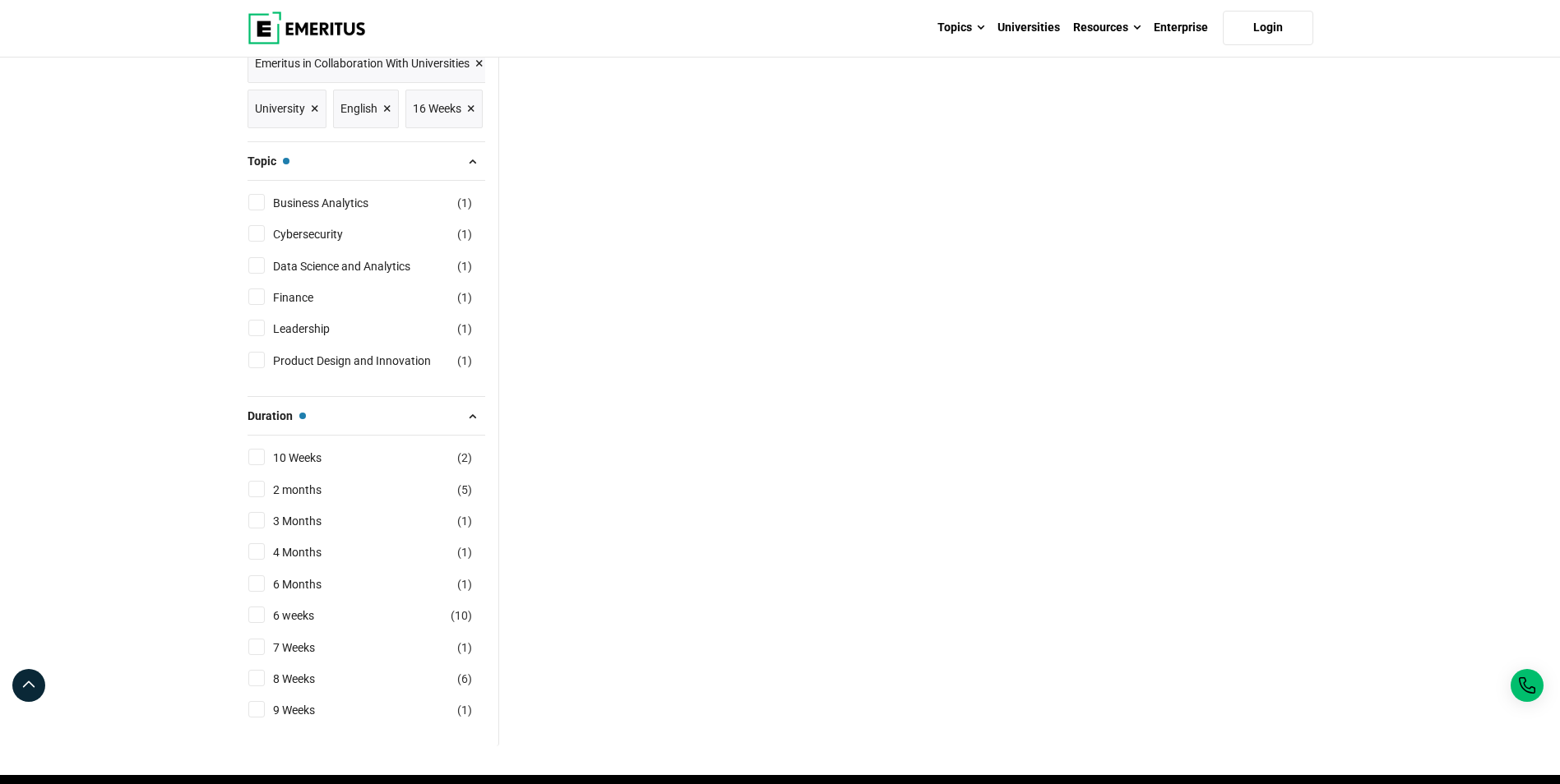
click at [259, 487] on input "2 months ( 5 )" at bounding box center [256, 488] width 16 height 16
checkbox input "true"
click at [259, 520] on input "3 Months ( 1 )" at bounding box center [256, 520] width 16 height 16
checkbox input "true"
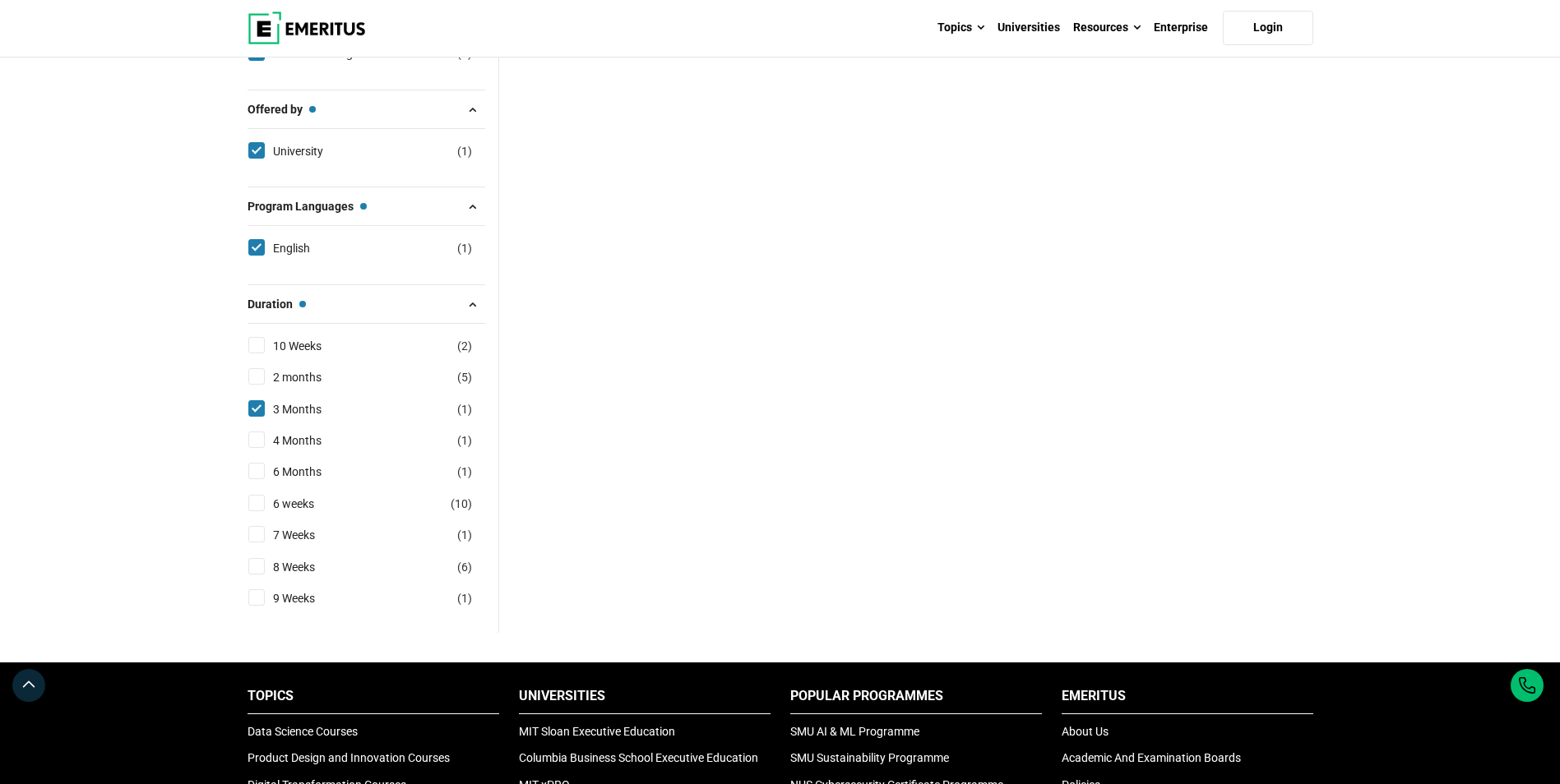
scroll to position [1314, 0]
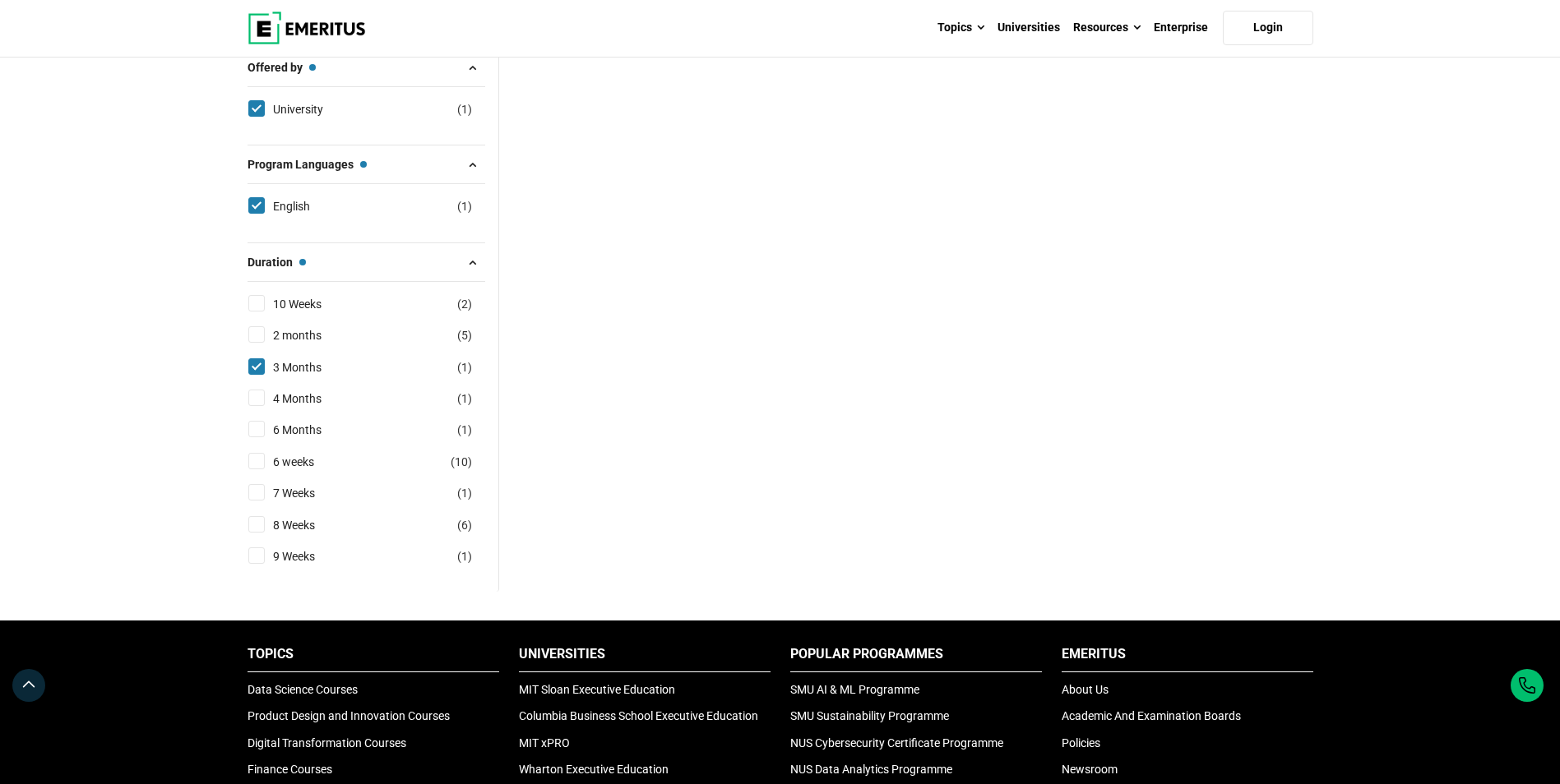
click at [255, 333] on input "2 months ( 5 )" at bounding box center [256, 334] width 16 height 16
checkbox input "true"
